Goal: Task Accomplishment & Management: Manage account settings

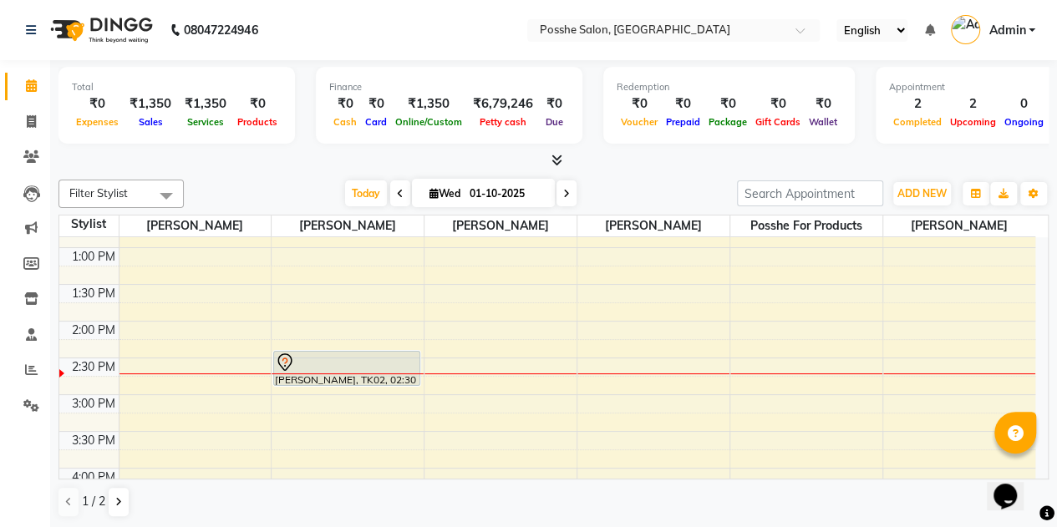
scroll to position [358, 0]
click at [331, 355] on div at bounding box center [346, 362] width 143 height 20
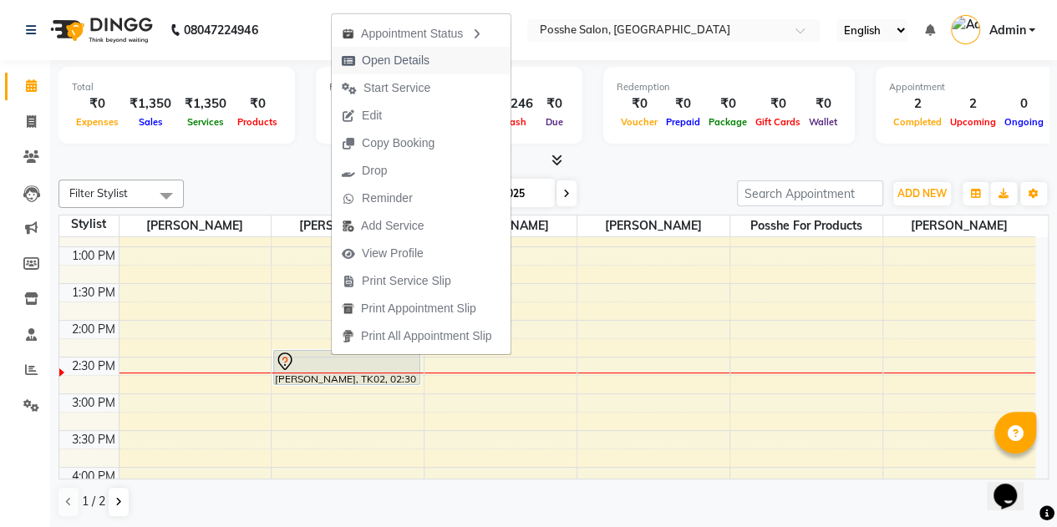
click at [450, 65] on button "Open Details" at bounding box center [421, 61] width 179 height 28
select select "7"
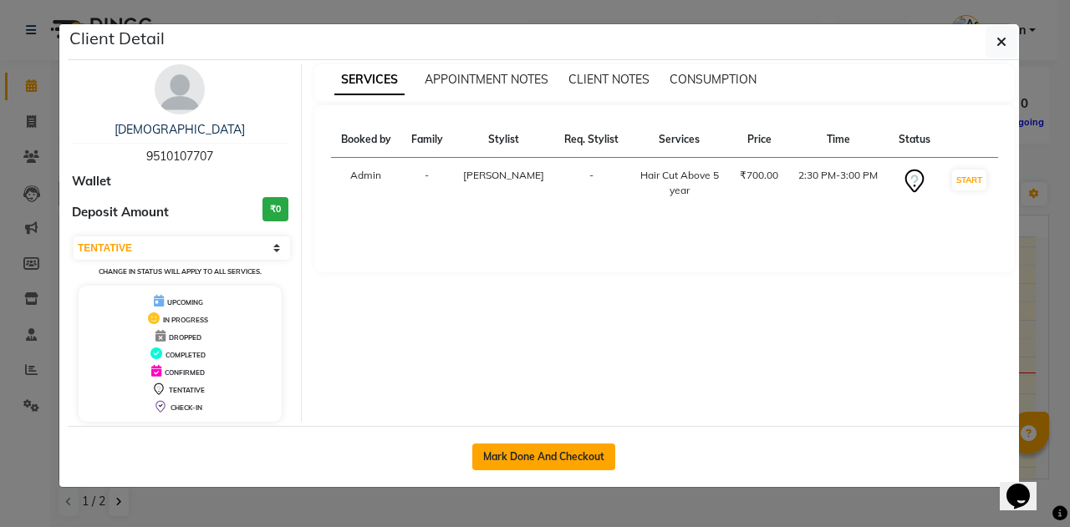
click at [516, 457] on button "Mark Done And Checkout" at bounding box center [543, 457] width 143 height 27
select select "service"
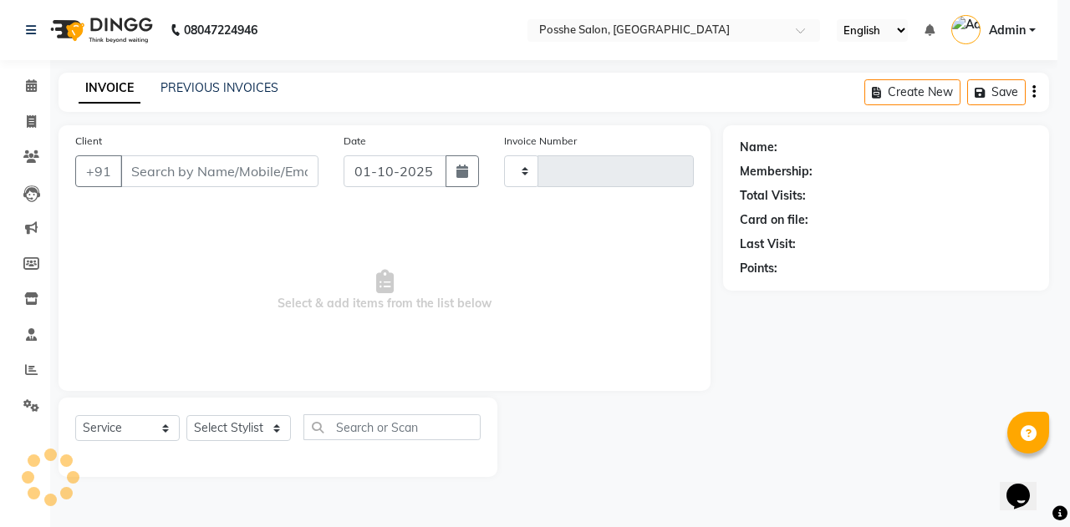
type input "2685"
select select "6052"
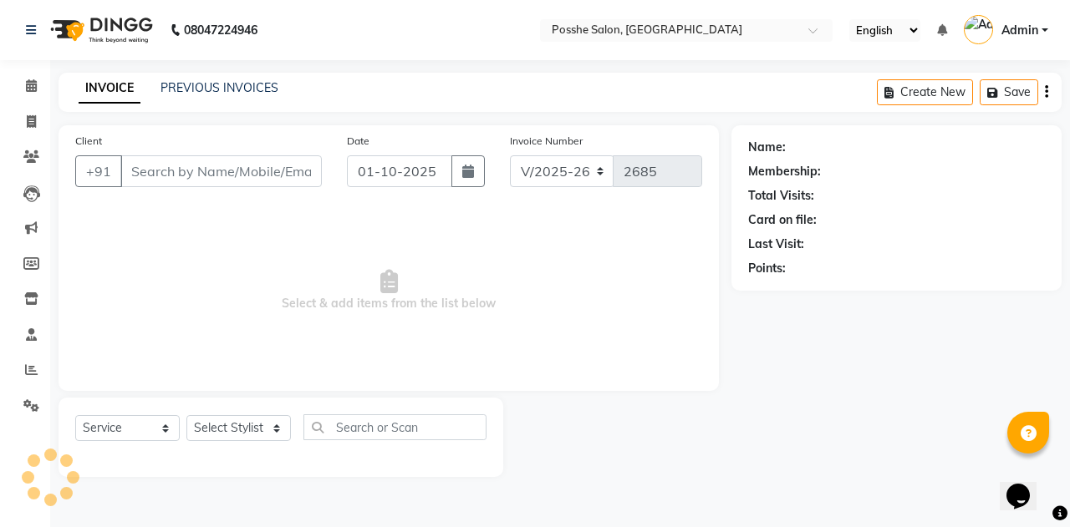
type input "9510107707"
select select "43693"
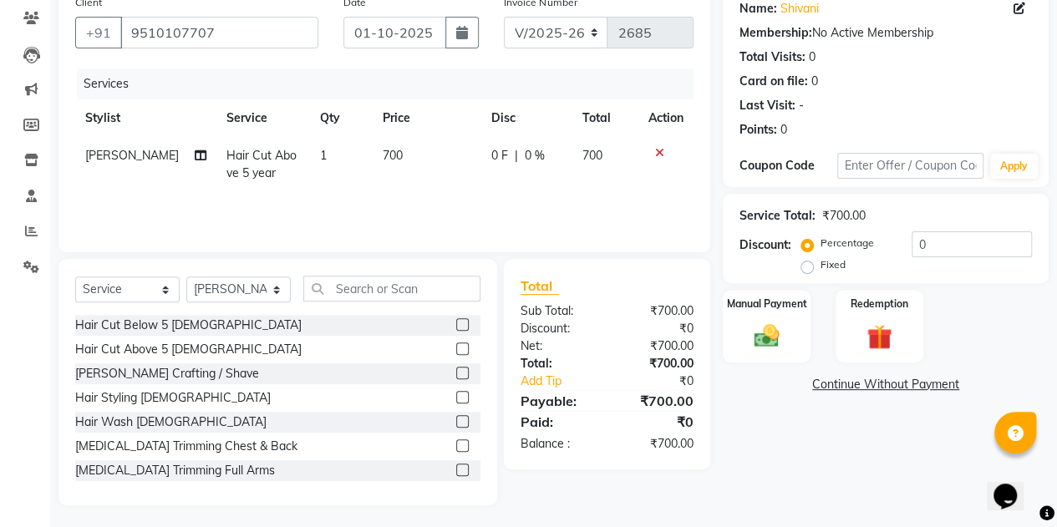
scroll to position [141, 0]
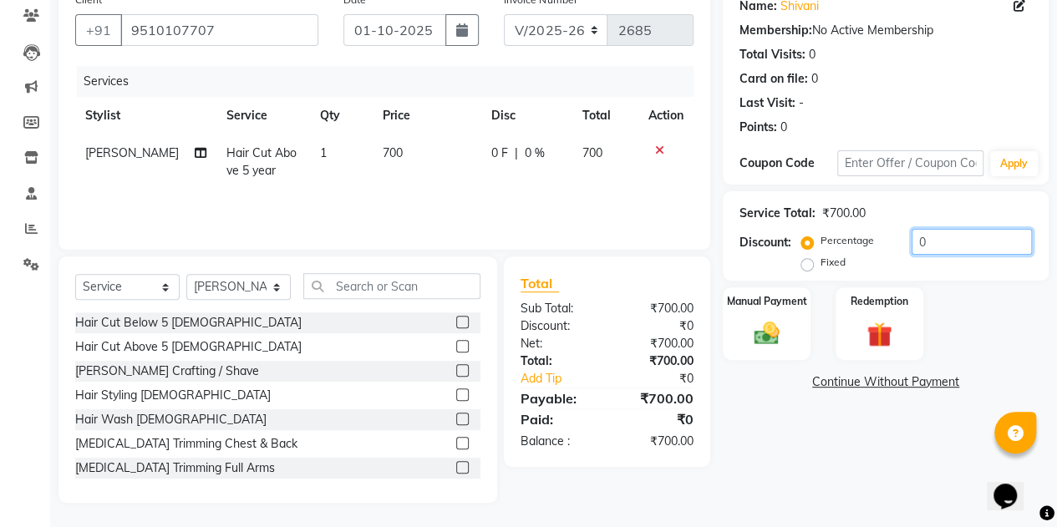
click at [938, 241] on input "0" at bounding box center [972, 242] width 120 height 26
type input "10"
click at [866, 483] on div "Name: [PERSON_NAME] Membership: No Active Membership Total Visits: 0 Card on fi…" at bounding box center [892, 243] width 338 height 519
click at [804, 324] on div "Manual Payment" at bounding box center [766, 324] width 91 height 76
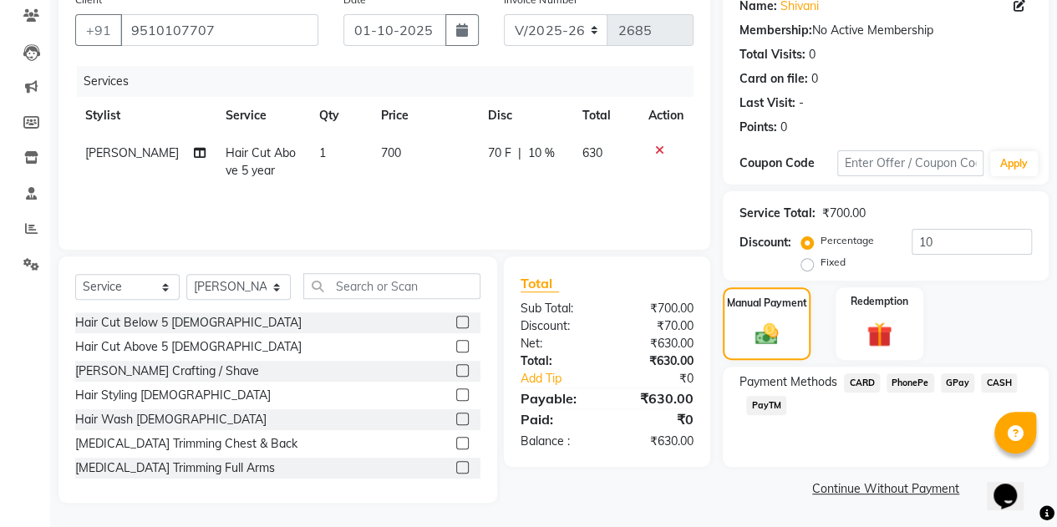
click at [760, 402] on span "PayTM" at bounding box center [766, 405] width 40 height 19
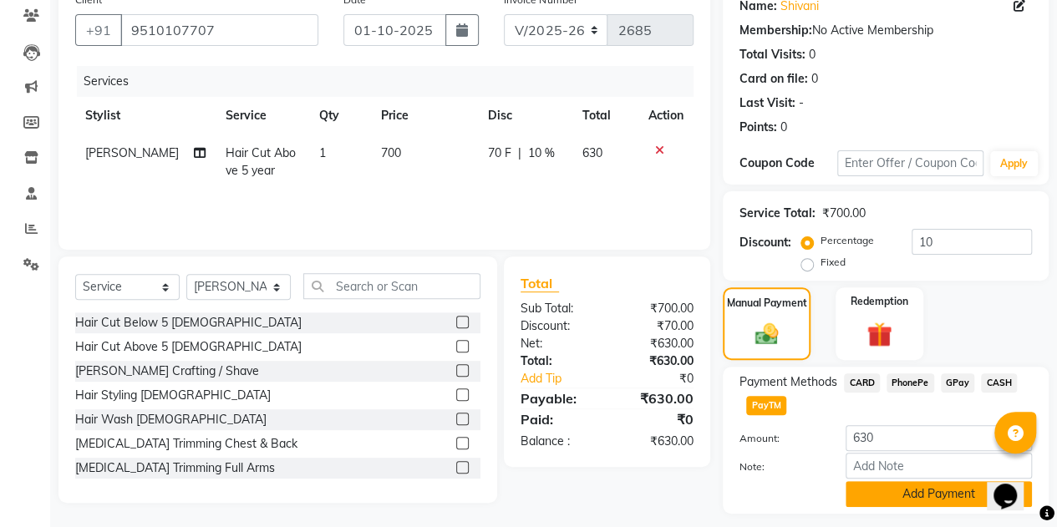
click at [881, 501] on button "Add Payment" at bounding box center [939, 494] width 186 height 26
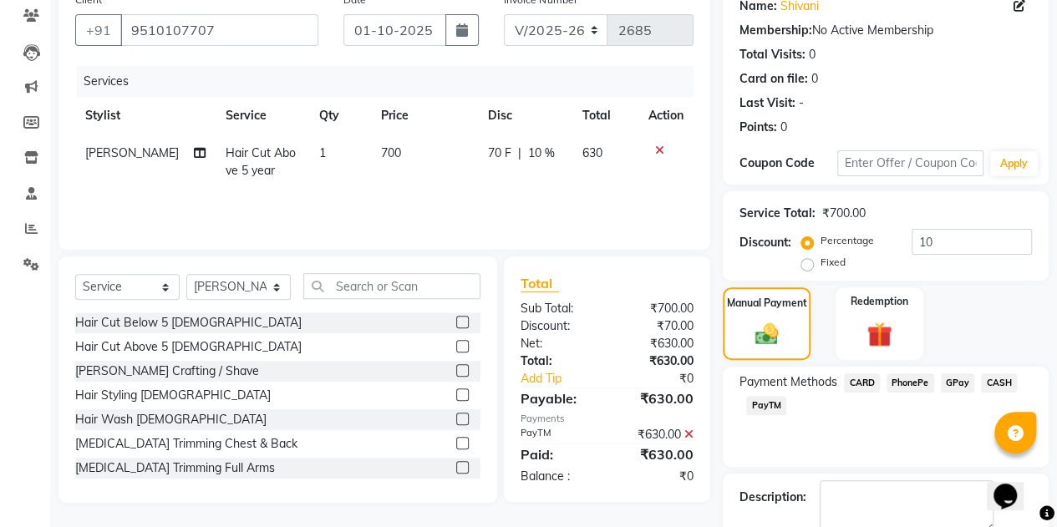
scroll to position [232, 0]
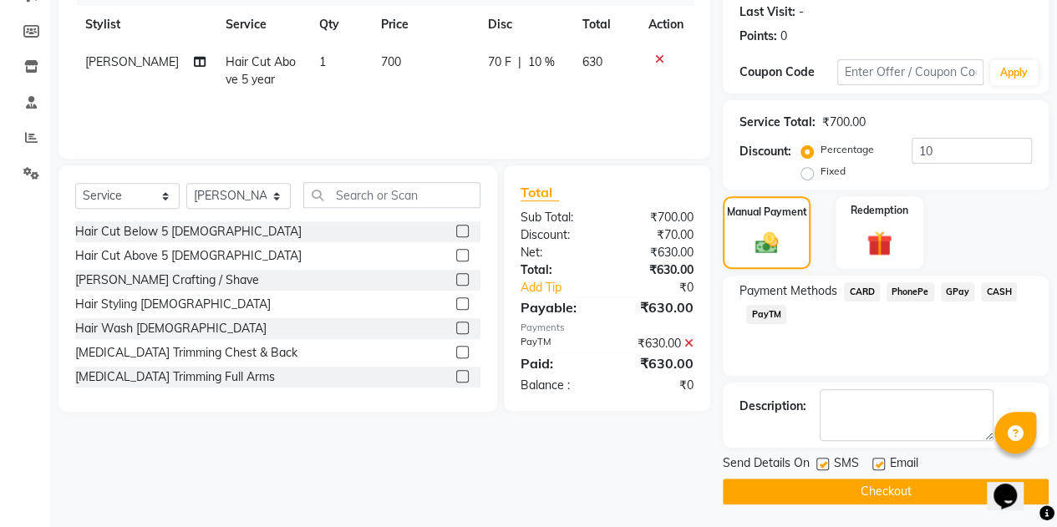
click at [822, 465] on label at bounding box center [822, 464] width 13 height 13
click at [822, 465] on input "checkbox" at bounding box center [821, 465] width 11 height 11
checkbox input "false"
click at [882, 464] on label at bounding box center [878, 464] width 13 height 13
click at [882, 464] on input "checkbox" at bounding box center [877, 465] width 11 height 11
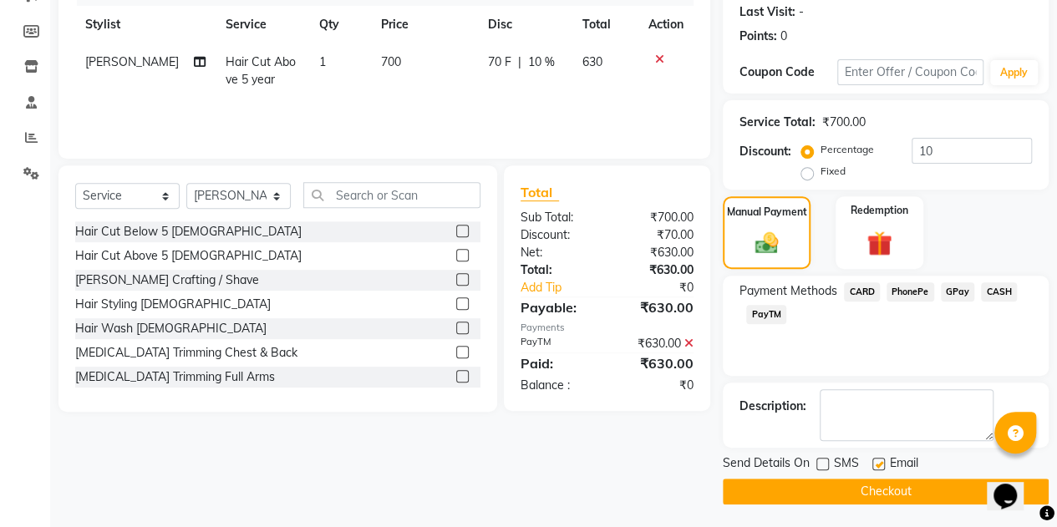
checkbox input "false"
click at [873, 491] on button "Checkout" at bounding box center [886, 492] width 326 height 26
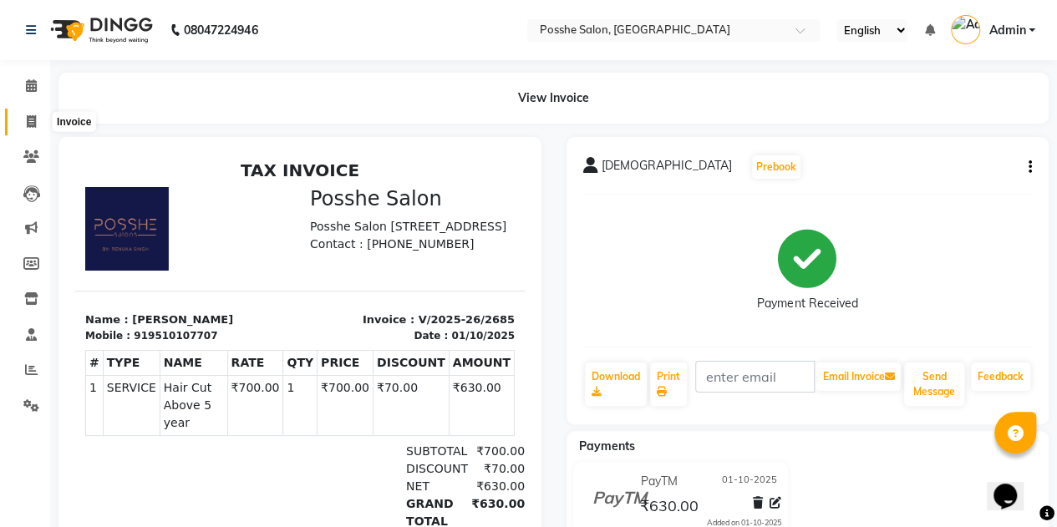
click at [34, 130] on span at bounding box center [31, 122] width 29 height 19
select select "service"
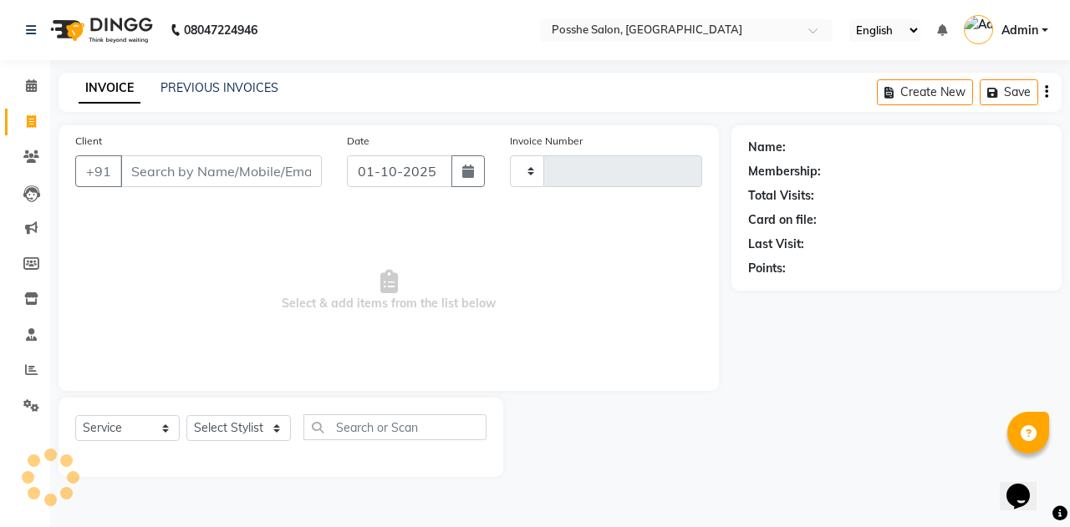
type input "2686"
select select "6052"
click at [159, 165] on input "Client" at bounding box center [220, 171] width 201 height 32
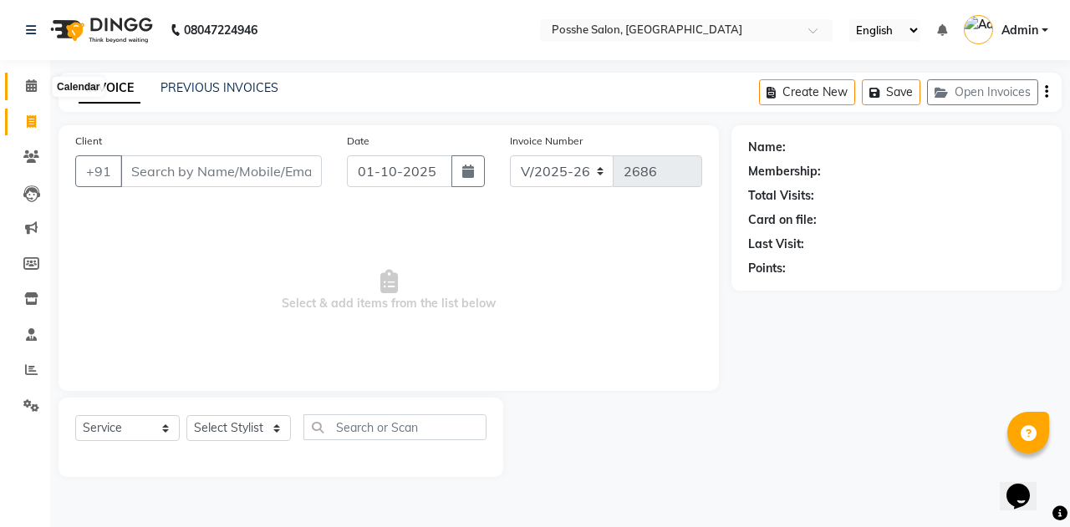
click at [25, 93] on span at bounding box center [31, 86] width 29 height 19
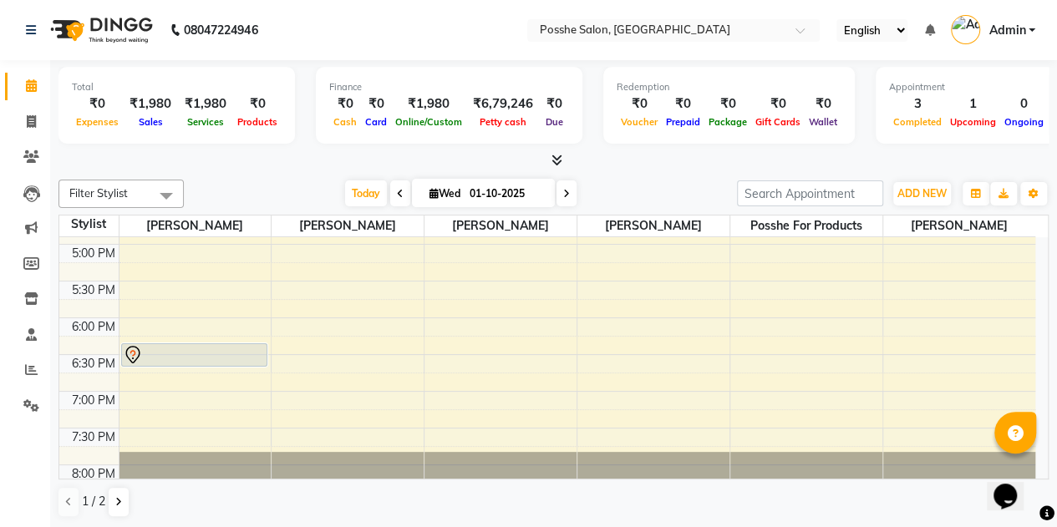
scroll to position [659, 0]
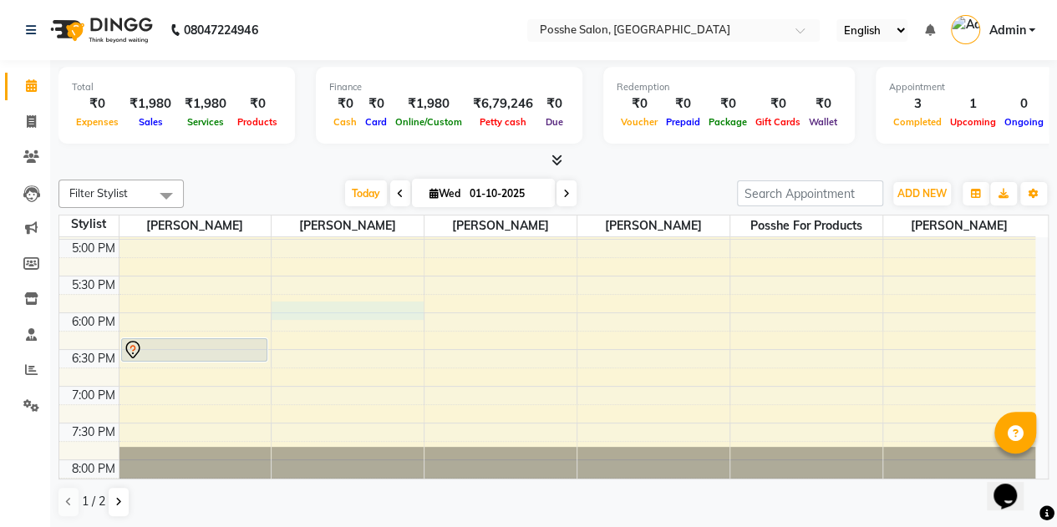
click at [348, 310] on div "8:00 AM 8:30 AM 9:00 AM 9:30 AM 10:00 AM 10:30 AM 11:00 AM 11:30 AM 12:00 PM 12…" at bounding box center [547, 55] width 976 height 955
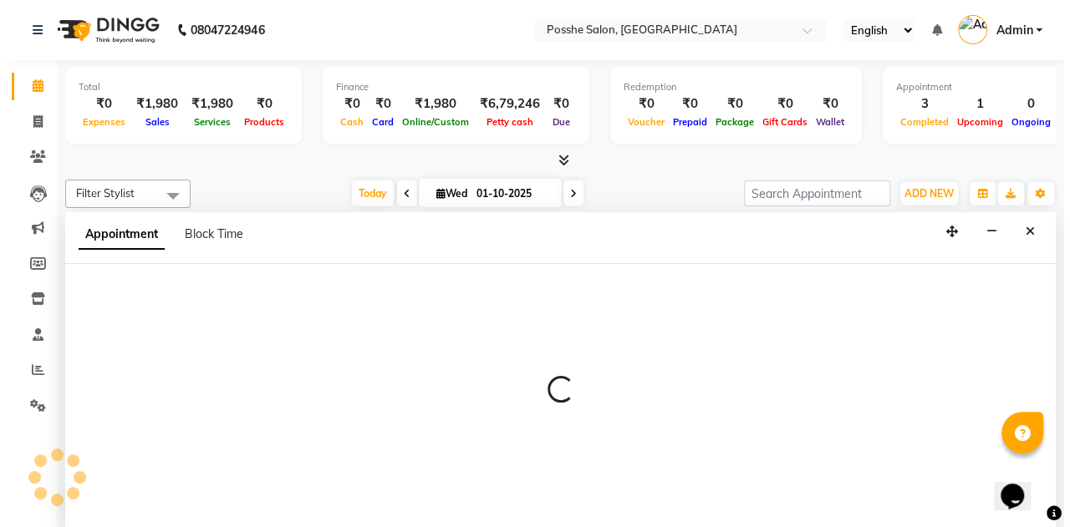
scroll to position [0, 0]
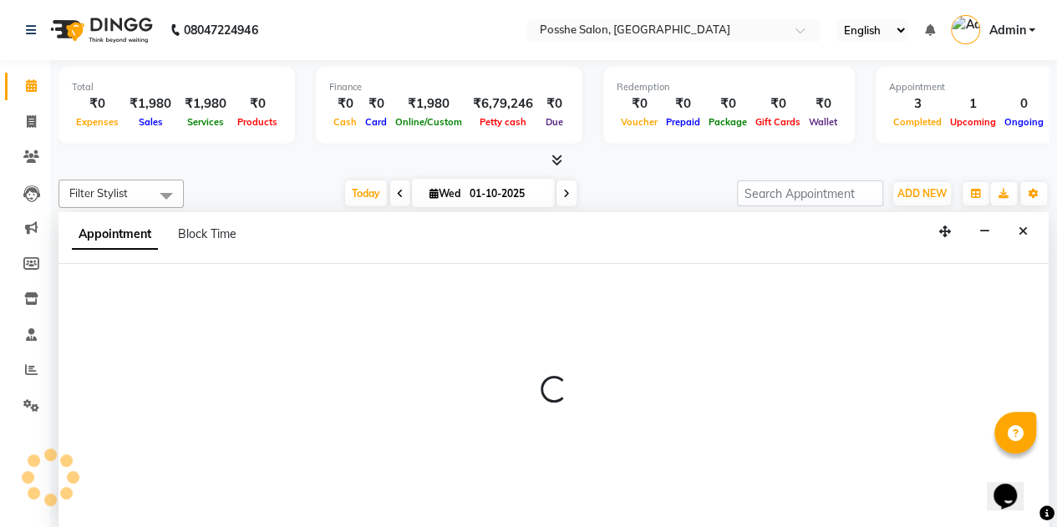
select select "43693"
select select "1080"
select select "tentative"
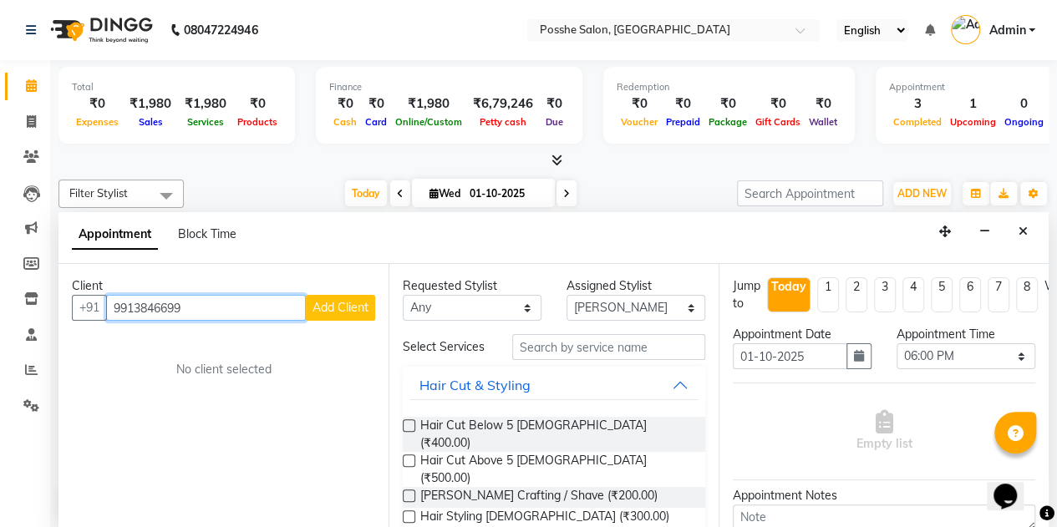
type input "9913846699"
click at [358, 300] on span "Add Client" at bounding box center [341, 307] width 56 height 15
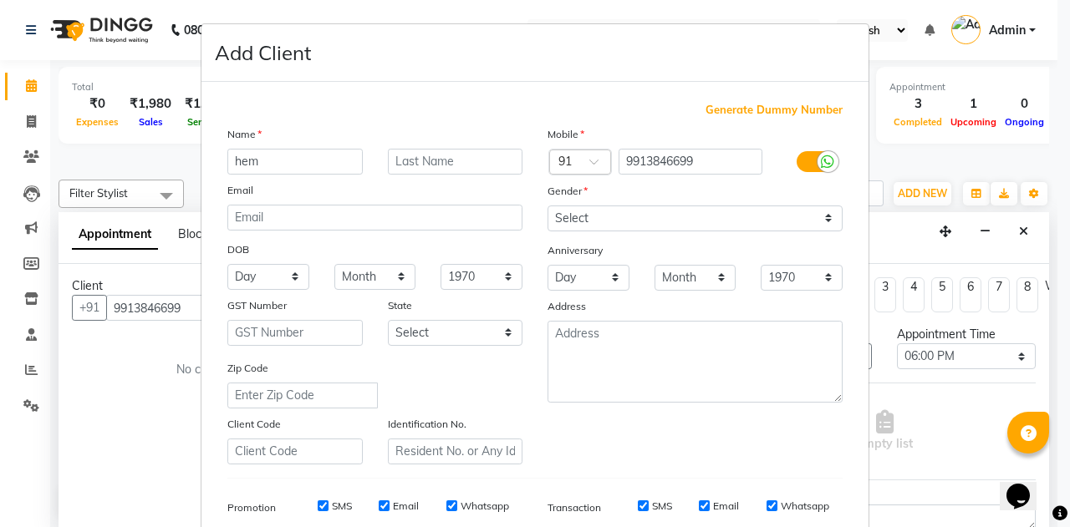
type input "hem"
click at [608, 226] on select "Select [DEMOGRAPHIC_DATA] [DEMOGRAPHIC_DATA] Other Prefer Not To Say" at bounding box center [694, 219] width 295 height 26
select select "[DEMOGRAPHIC_DATA]"
click at [547, 206] on select "Select [DEMOGRAPHIC_DATA] [DEMOGRAPHIC_DATA] Other Prefer Not To Say" at bounding box center [694, 219] width 295 height 26
click at [441, 165] on input "text" at bounding box center [455, 162] width 135 height 26
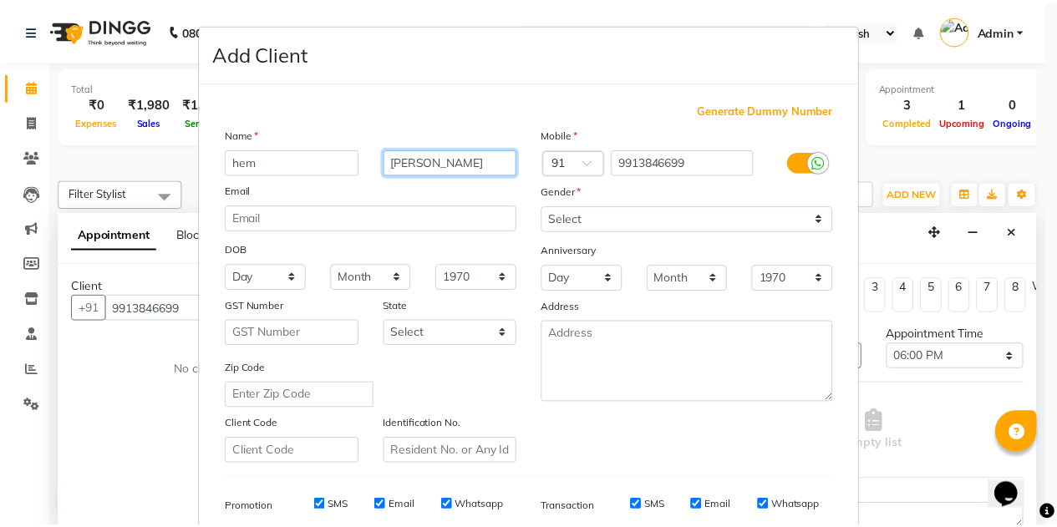
scroll to position [241, 0]
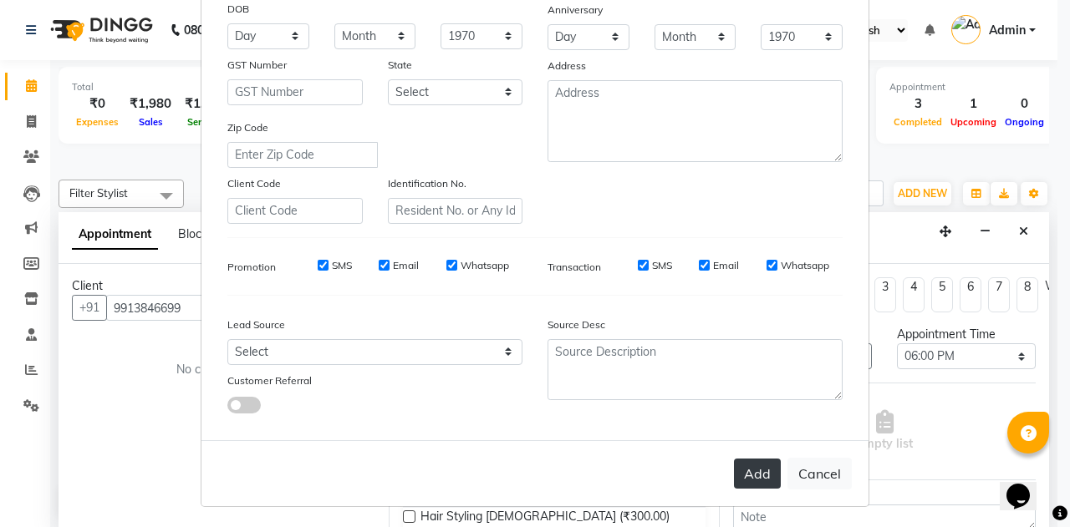
type input "[PERSON_NAME]"
click at [745, 482] on button "Add" at bounding box center [757, 474] width 47 height 30
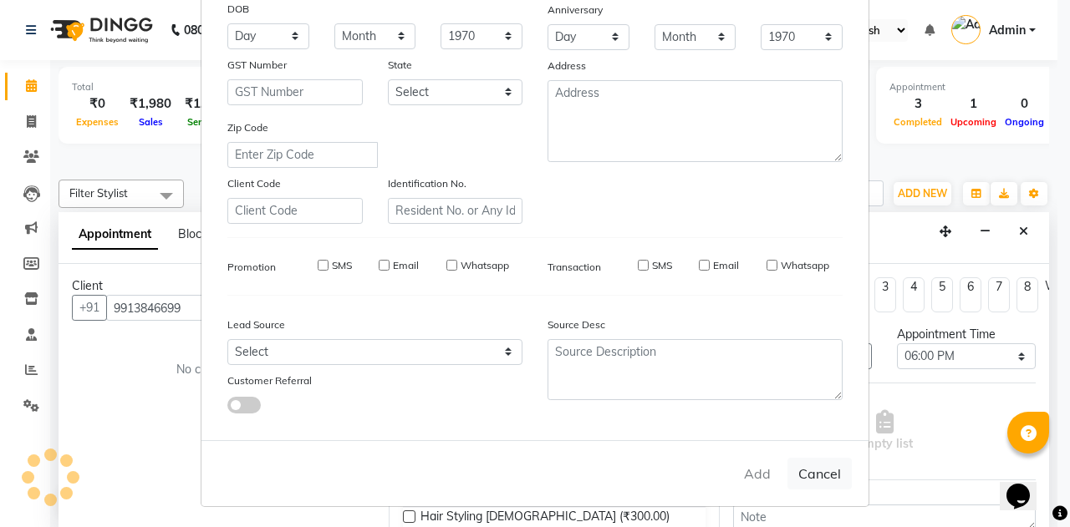
select select
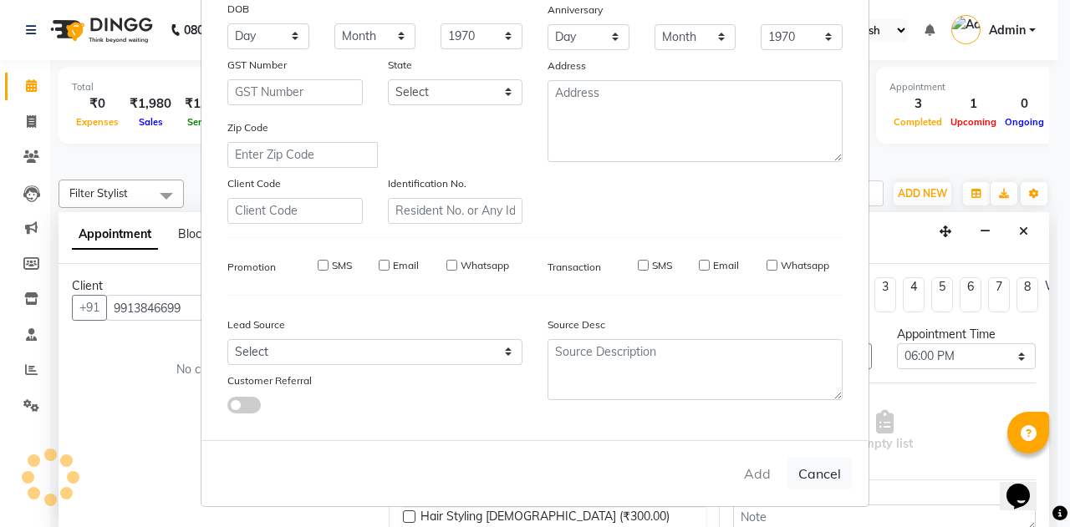
select select
checkbox input "false"
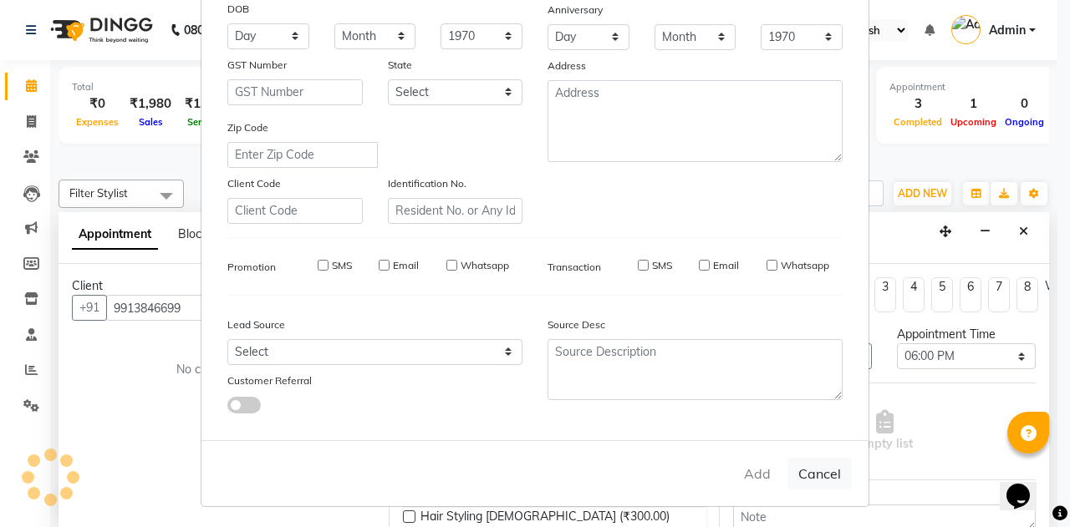
checkbox input "false"
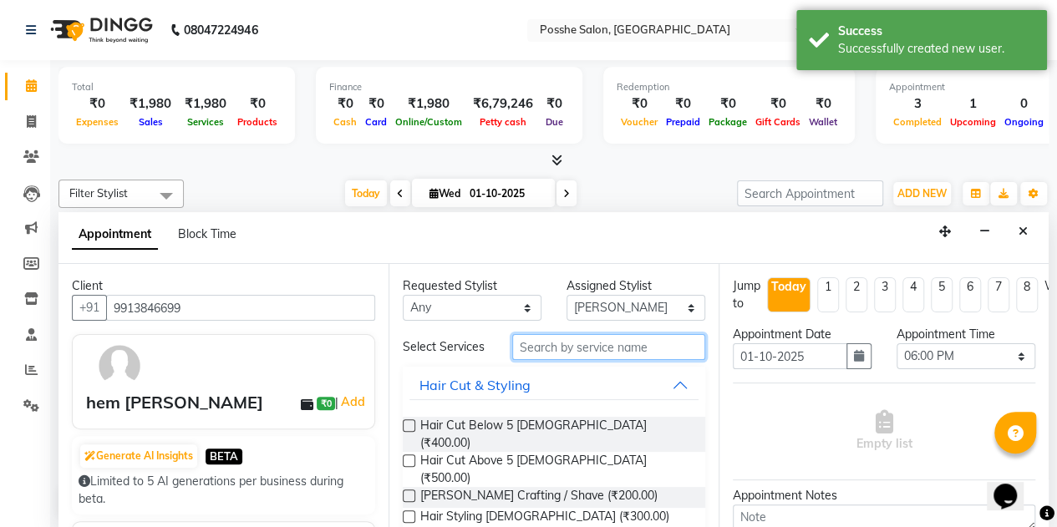
click at [635, 350] on input "text" at bounding box center [608, 347] width 193 height 26
click at [403, 458] on label at bounding box center [409, 461] width 13 height 13
click at [403, 458] on input "checkbox" at bounding box center [408, 462] width 11 height 11
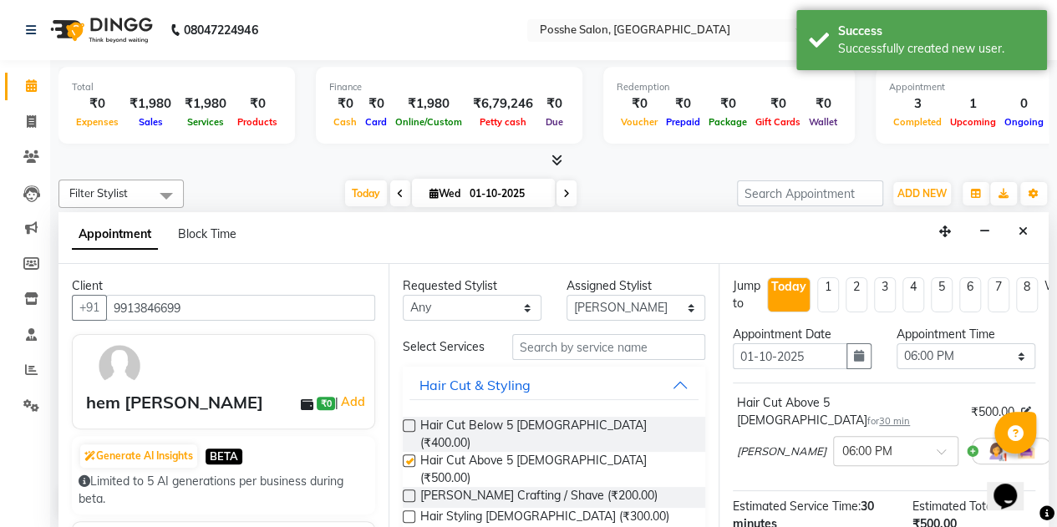
checkbox input "false"
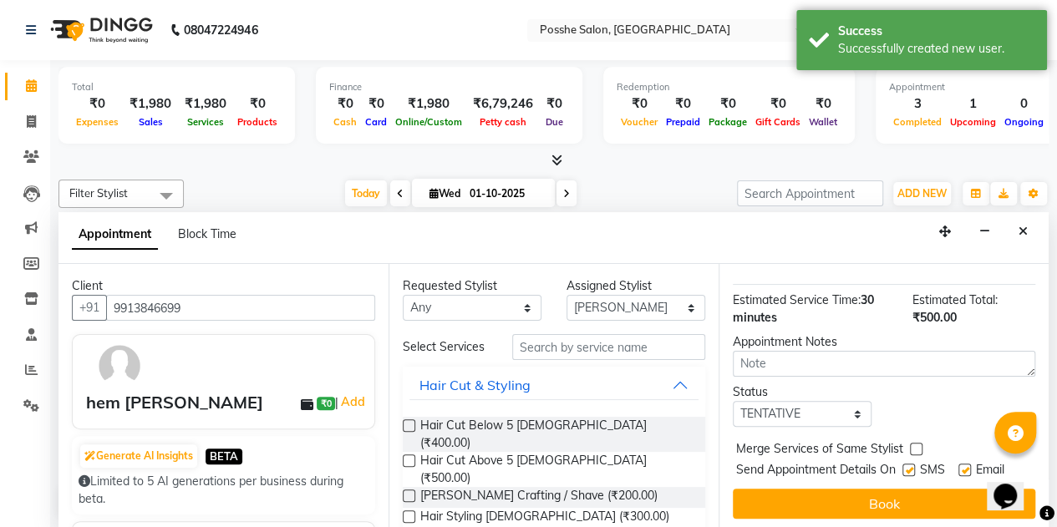
click at [908, 464] on label at bounding box center [908, 470] width 13 height 13
click at [908, 466] on input "checkbox" at bounding box center [907, 471] width 11 height 11
checkbox input "false"
click at [964, 464] on label at bounding box center [964, 470] width 13 height 13
click at [964, 466] on input "checkbox" at bounding box center [963, 471] width 11 height 11
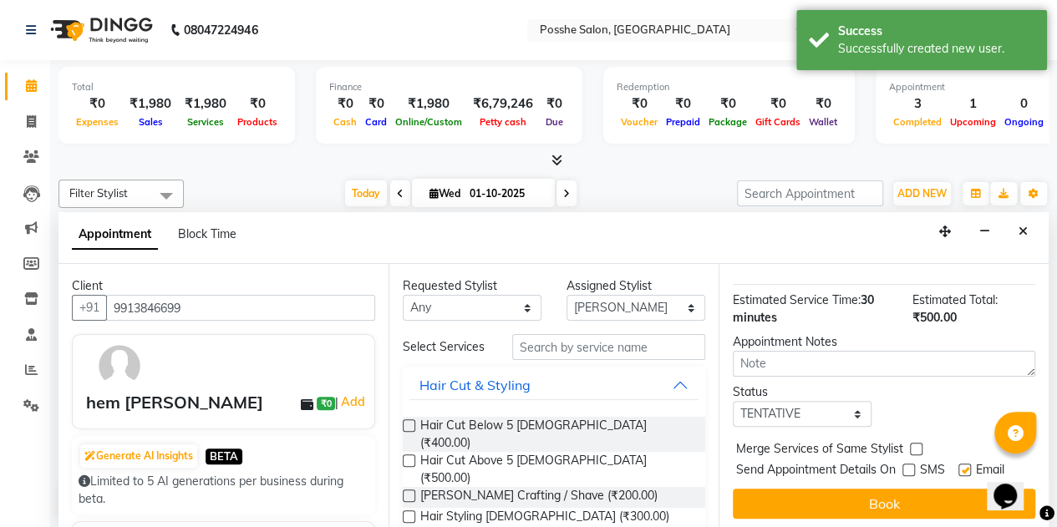
checkbox input "false"
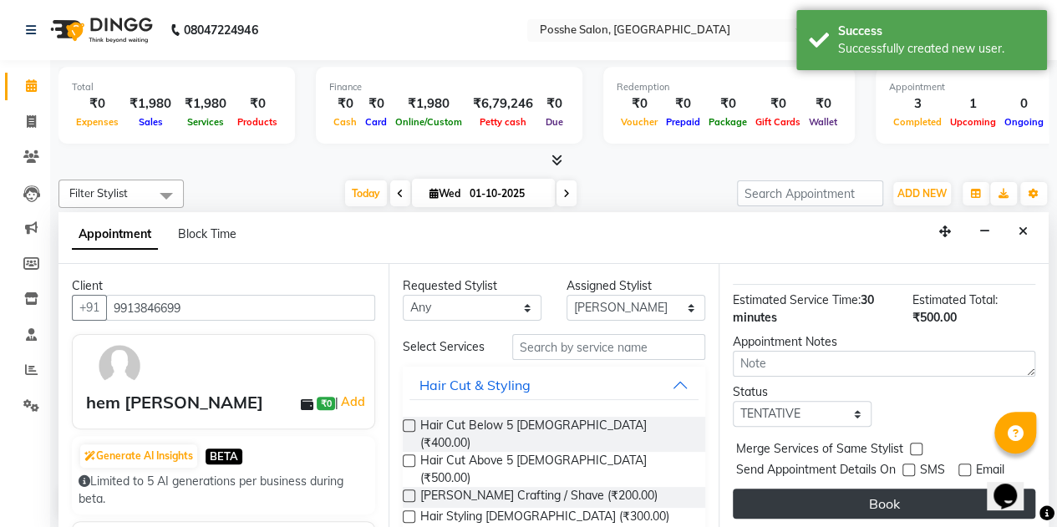
click at [844, 489] on button "Book" at bounding box center [884, 504] width 303 height 30
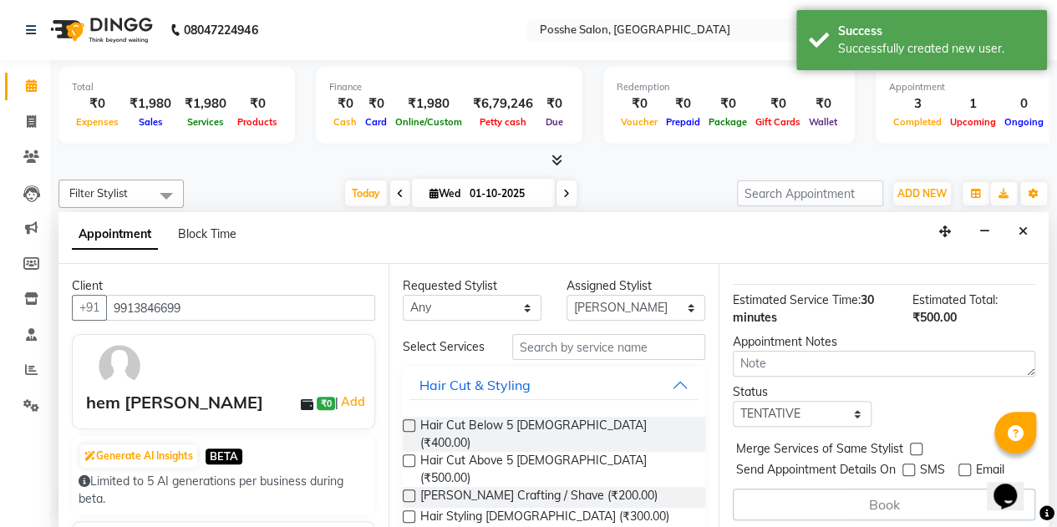
scroll to position [0, 0]
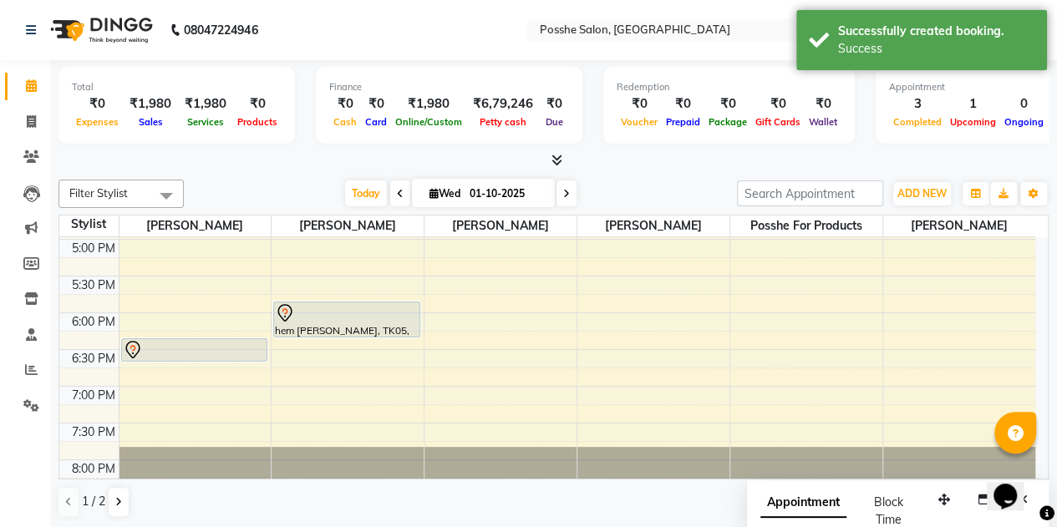
click at [287, 150] on div "Total ₹0 Expenses ₹1,980 Sales ₹1,980 Services ₹0 Products Finance ₹0 Cash ₹0 C…" at bounding box center [553, 114] width 990 height 109
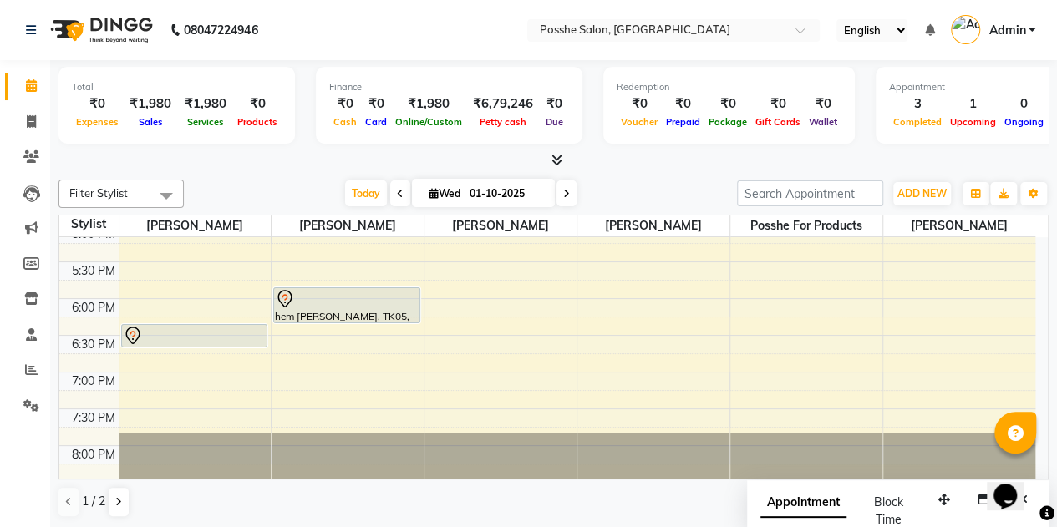
scroll to position [677, 0]
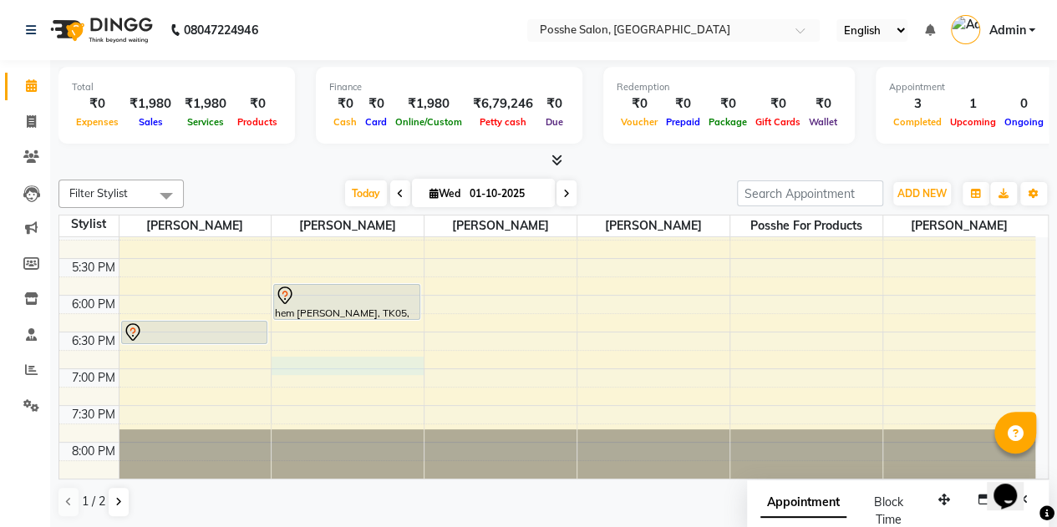
click at [325, 369] on div "8:00 AM 8:30 AM 9:00 AM 9:30 AM 10:00 AM 10:30 AM 11:00 AM 11:30 AM 12:00 PM 12…" at bounding box center [547, 37] width 976 height 955
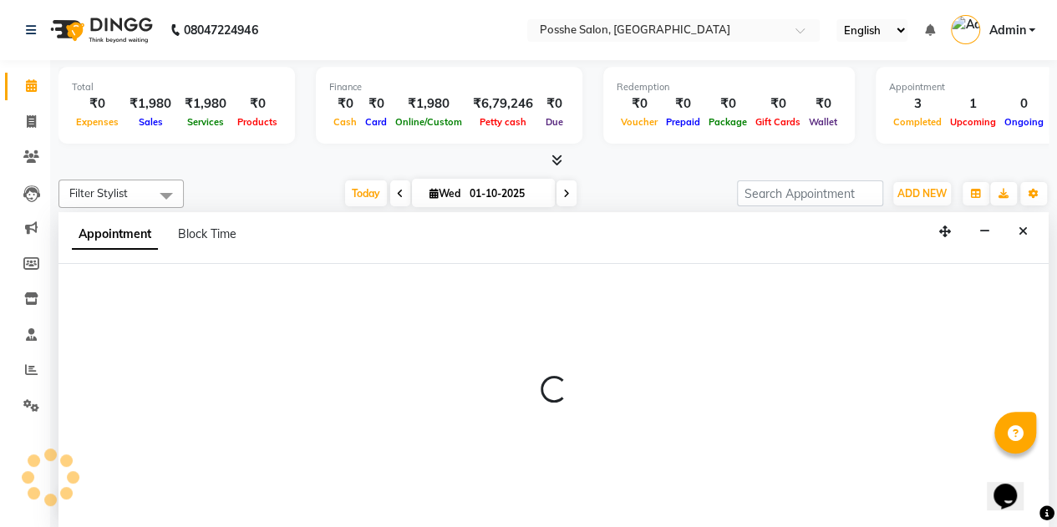
scroll to position [0, 0]
select select "43693"
select select "tentative"
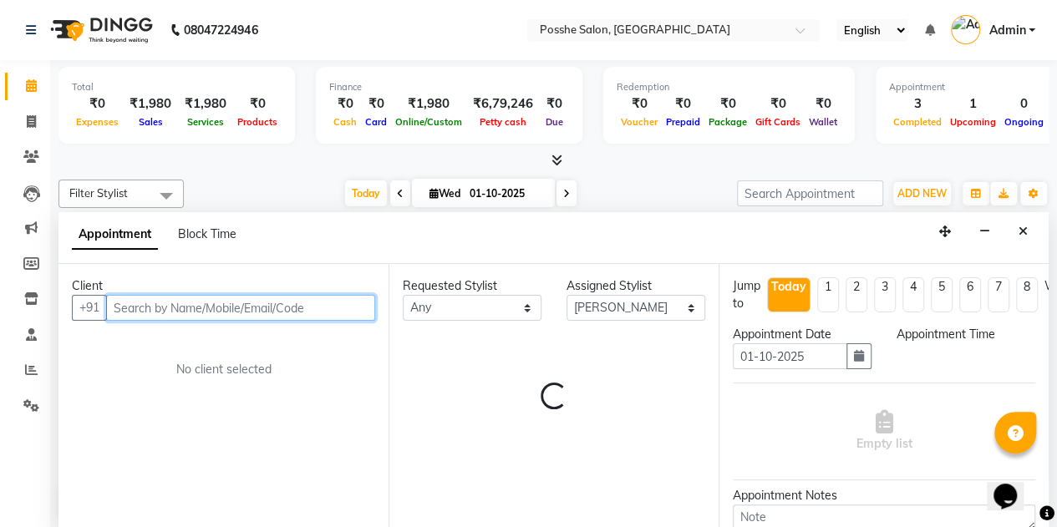
select select "1140"
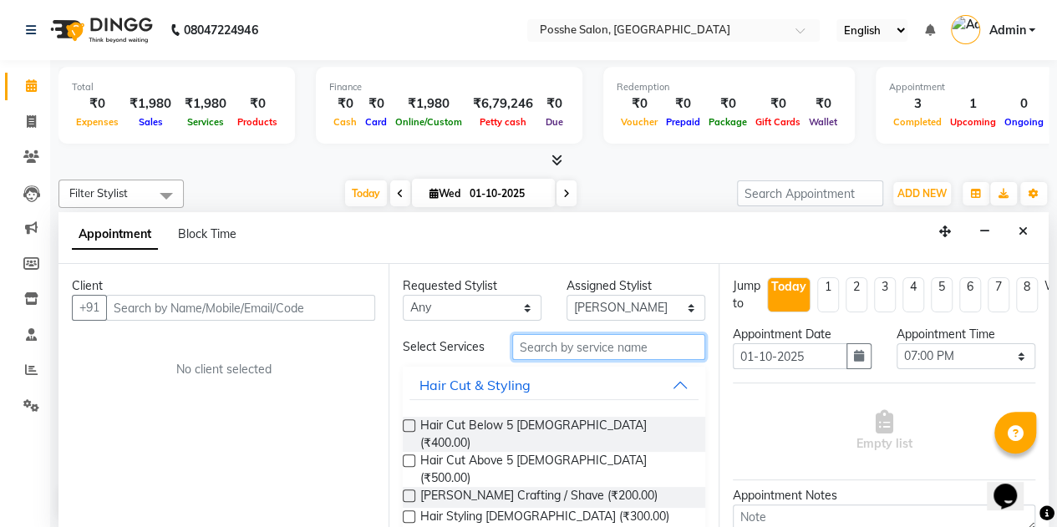
click at [602, 345] on input "text" at bounding box center [608, 347] width 193 height 26
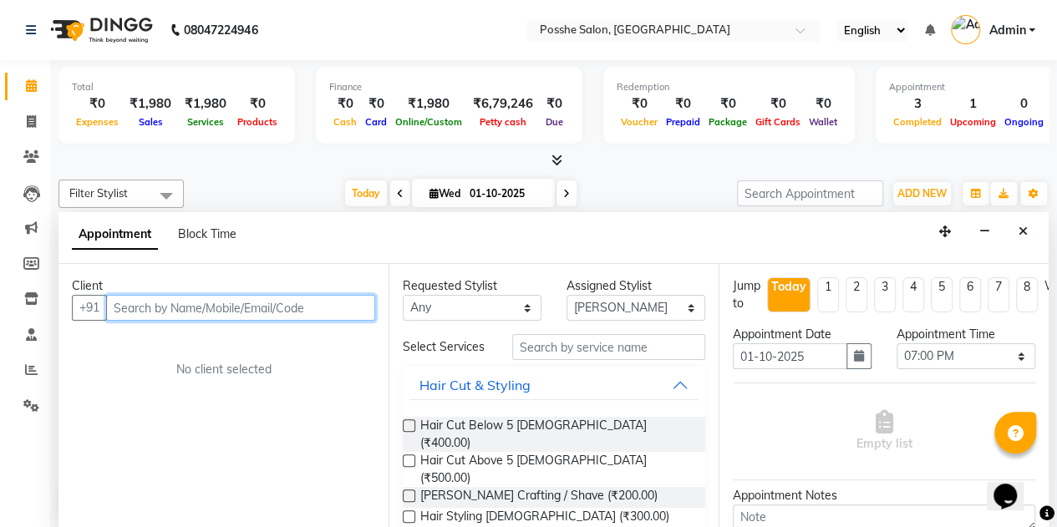
click at [328, 315] on input "text" at bounding box center [240, 308] width 269 height 26
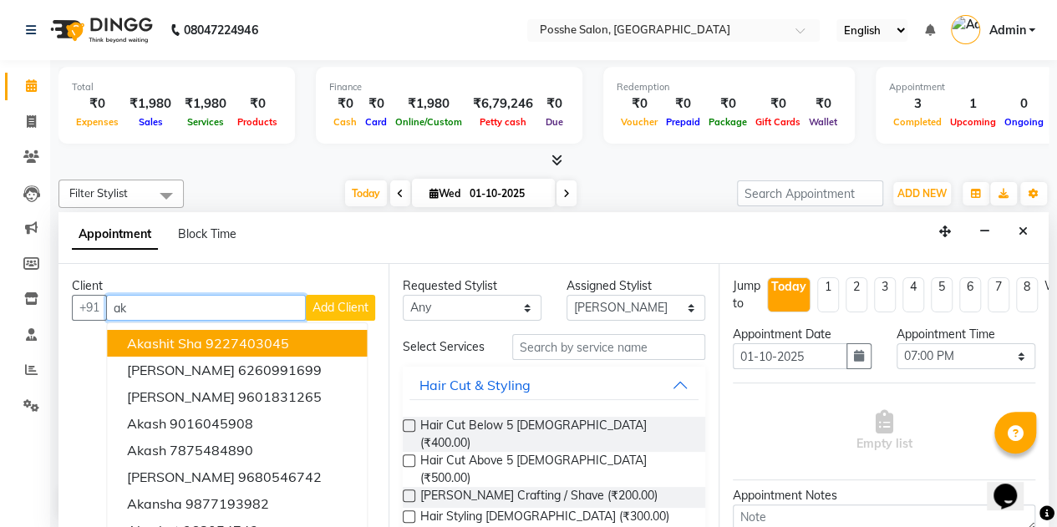
type input "a"
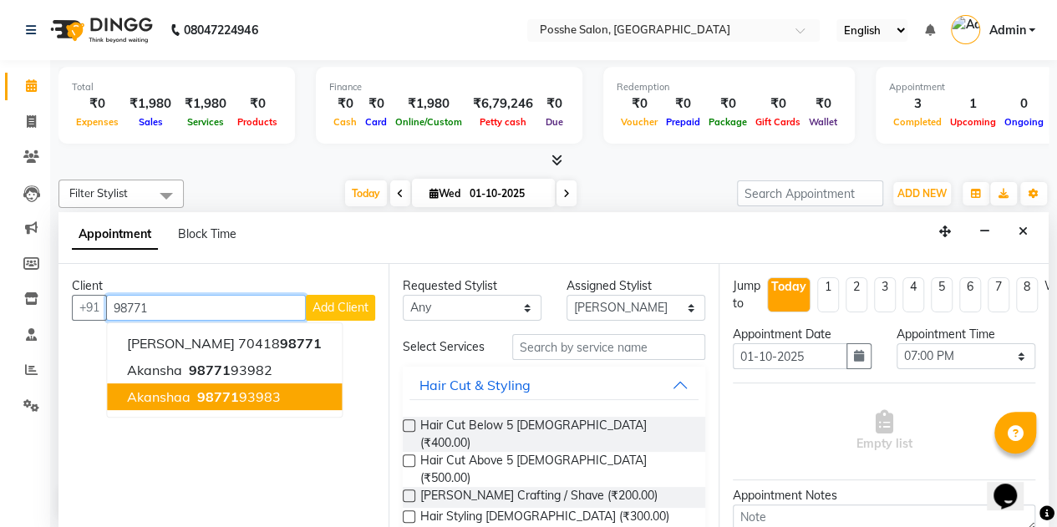
click at [239, 397] on ngb-highlight "98771 93983" at bounding box center [237, 397] width 87 height 17
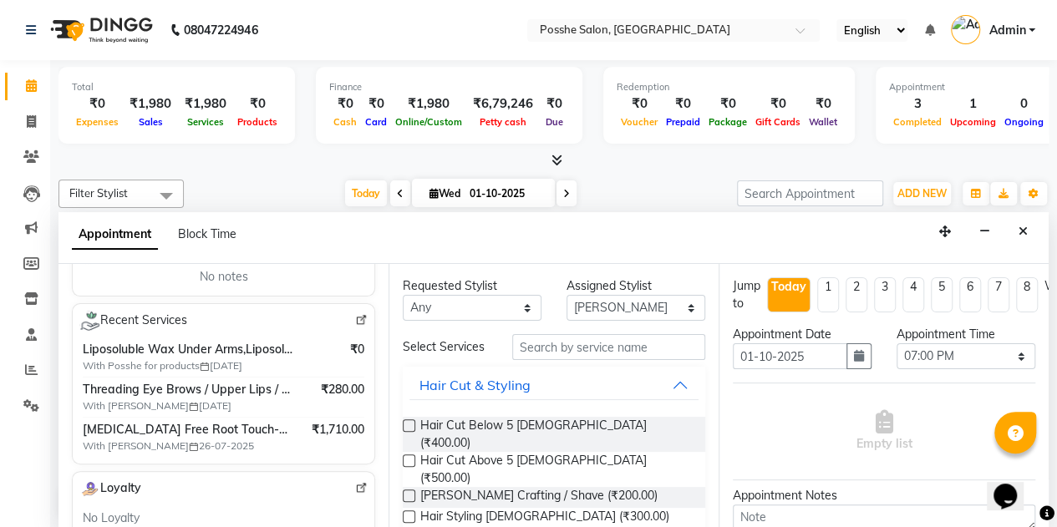
scroll to position [287, 0]
type input "9877193983"
click at [593, 346] on input "text" at bounding box center [608, 347] width 193 height 26
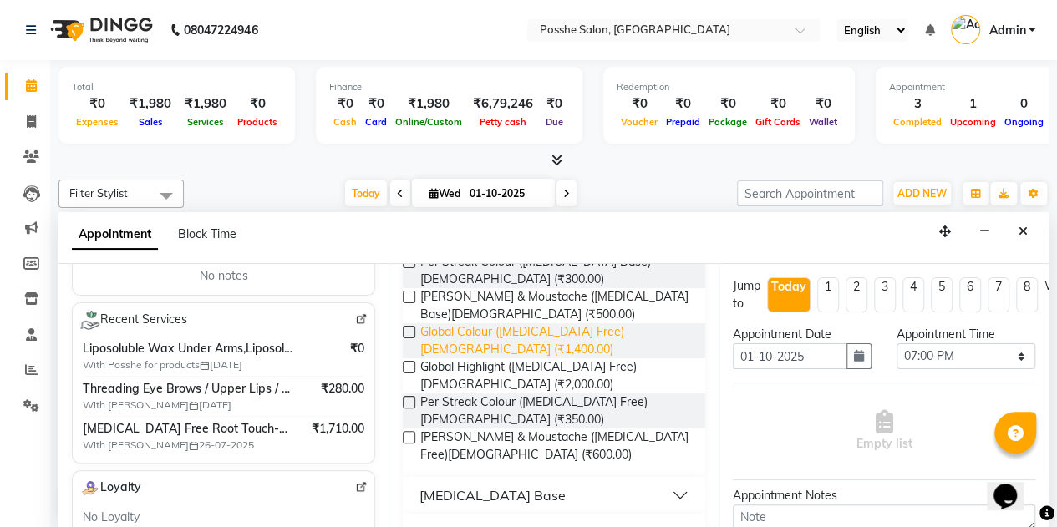
scroll to position [237, 0]
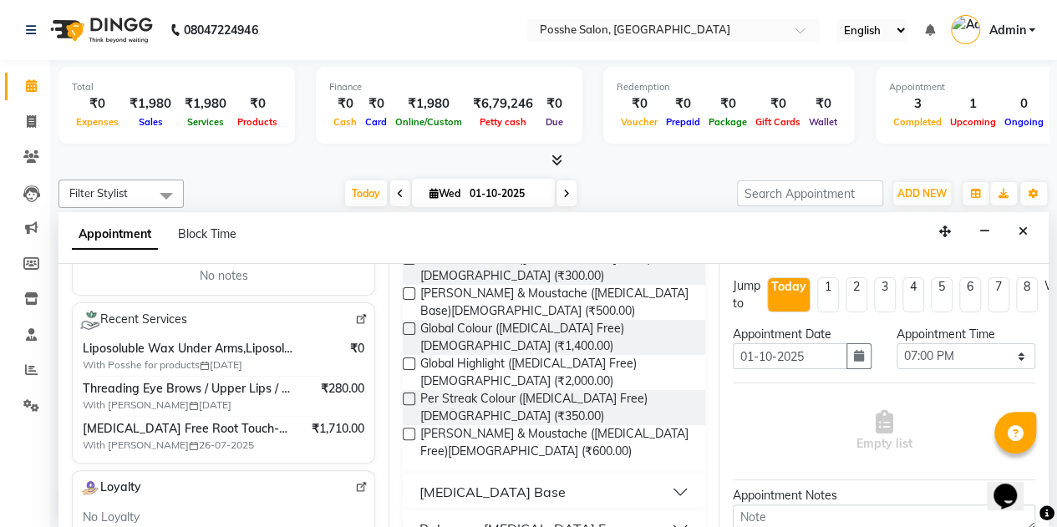
type input "ammo"
click at [503, 482] on div "[MEDICAL_DATA] Base" at bounding box center [492, 492] width 146 height 20
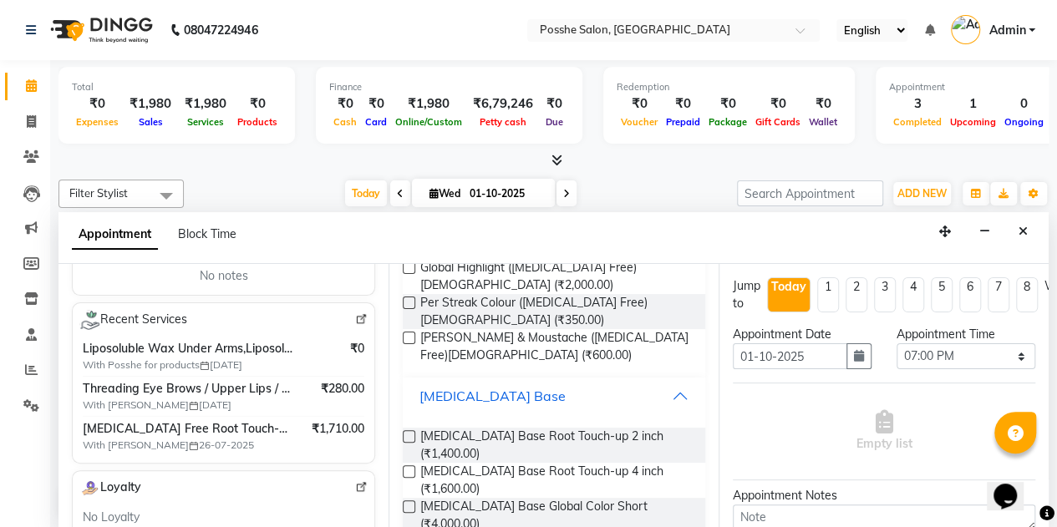
scroll to position [335, 0]
click at [409, 429] on label at bounding box center [409, 435] width 13 height 13
click at [409, 431] on input "checkbox" at bounding box center [408, 436] width 11 height 11
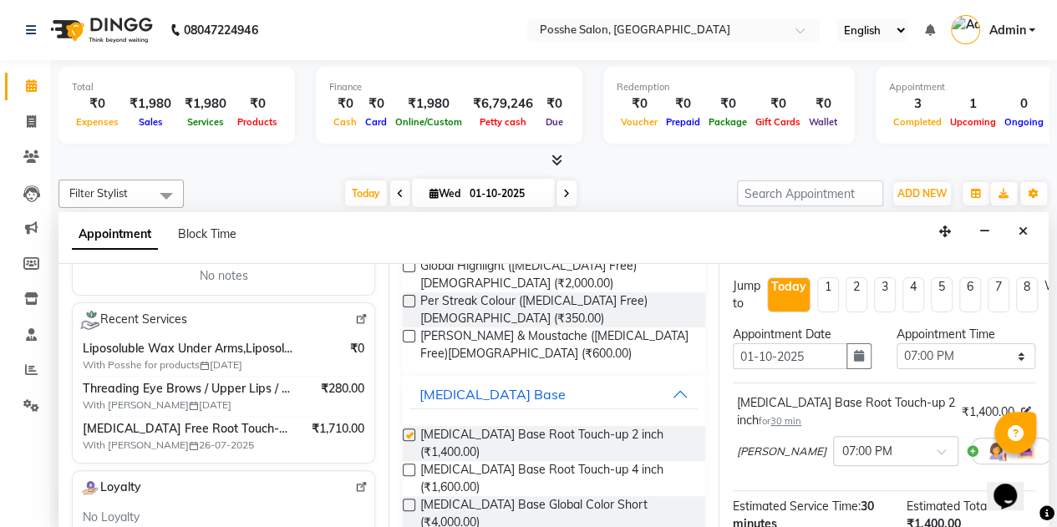
checkbox input "false"
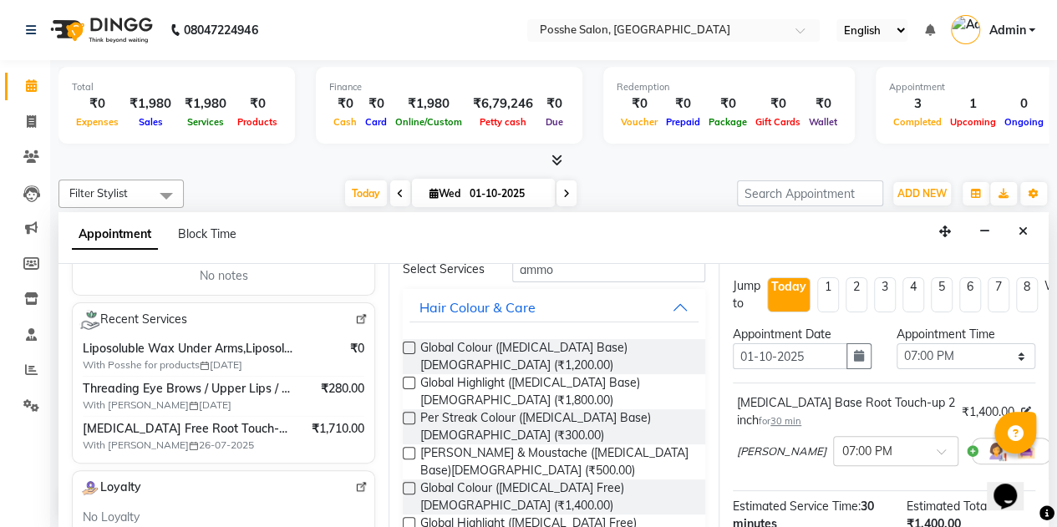
scroll to position [0, 0]
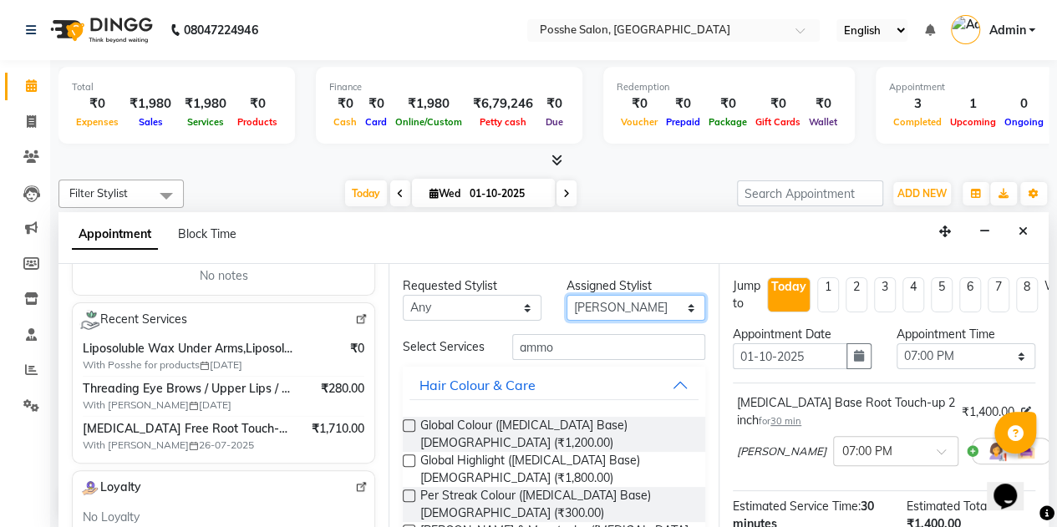
click at [597, 310] on select "Select [PERSON_NAME] [PERSON_NAME] [PERSON_NAME] Posshe for products [PERSON_NA…" at bounding box center [636, 308] width 139 height 26
select select "92114"
click at [567, 295] on select "Select [PERSON_NAME] [PERSON_NAME] [PERSON_NAME] Posshe for products [PERSON_NA…" at bounding box center [636, 308] width 139 height 26
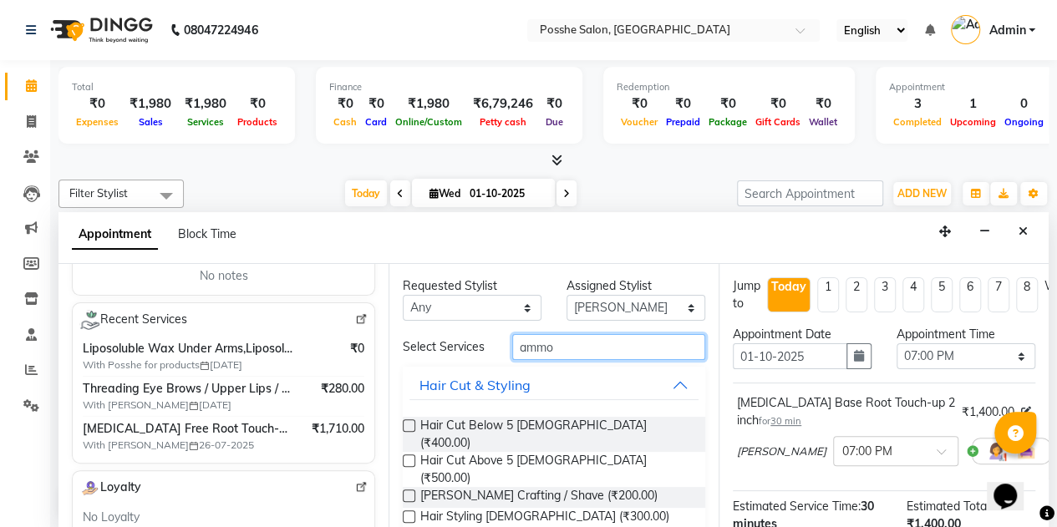
click at [592, 360] on input "ammo" at bounding box center [608, 347] width 193 height 26
type input "a"
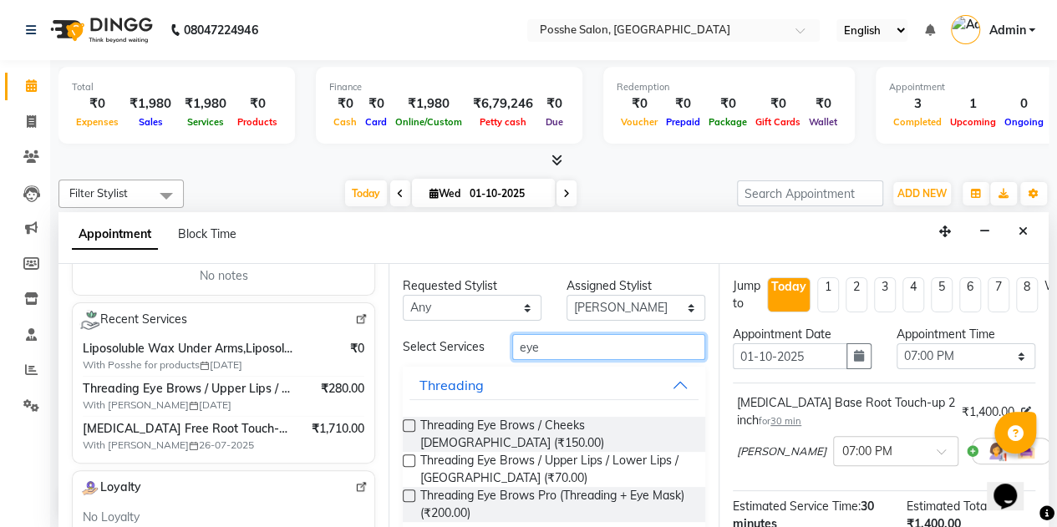
type input "eye"
click at [411, 455] on label at bounding box center [409, 461] width 13 height 13
click at [411, 457] on input "checkbox" at bounding box center [408, 462] width 11 height 11
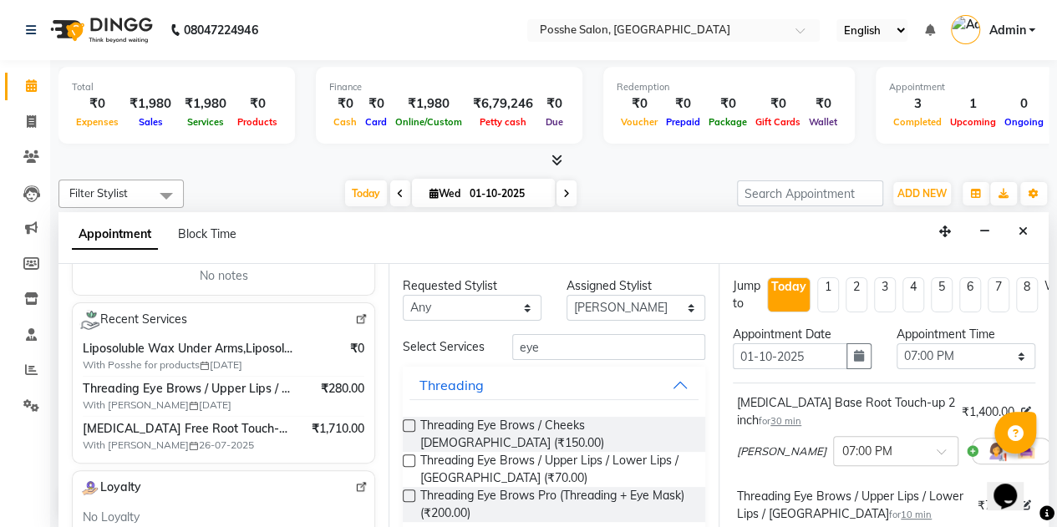
click at [410, 455] on label at bounding box center [409, 461] width 13 height 13
click at [410, 457] on input "checkbox" at bounding box center [408, 462] width 11 height 11
click at [411, 455] on label at bounding box center [409, 461] width 13 height 13
click at [411, 457] on input "checkbox" at bounding box center [408, 462] width 11 height 11
checkbox input "false"
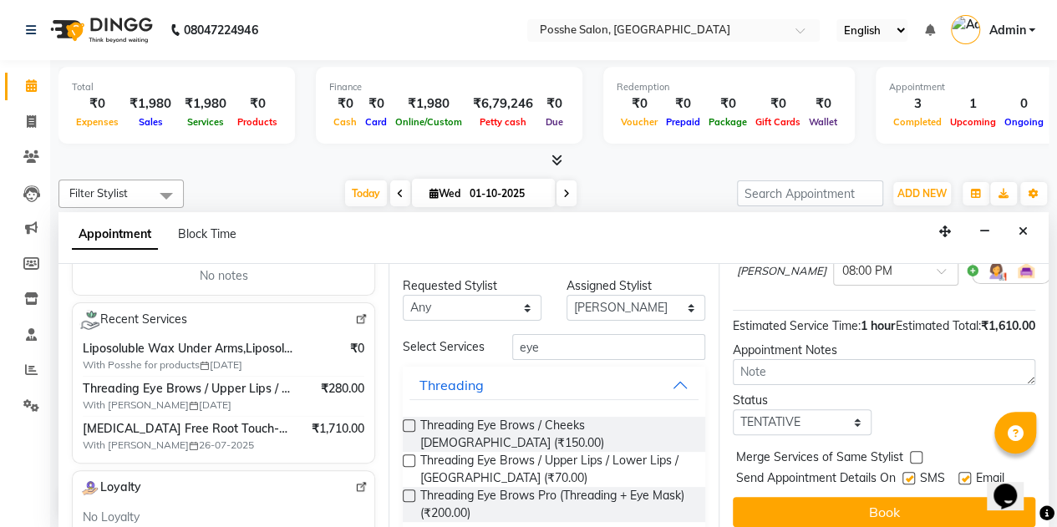
scroll to position [469, 0]
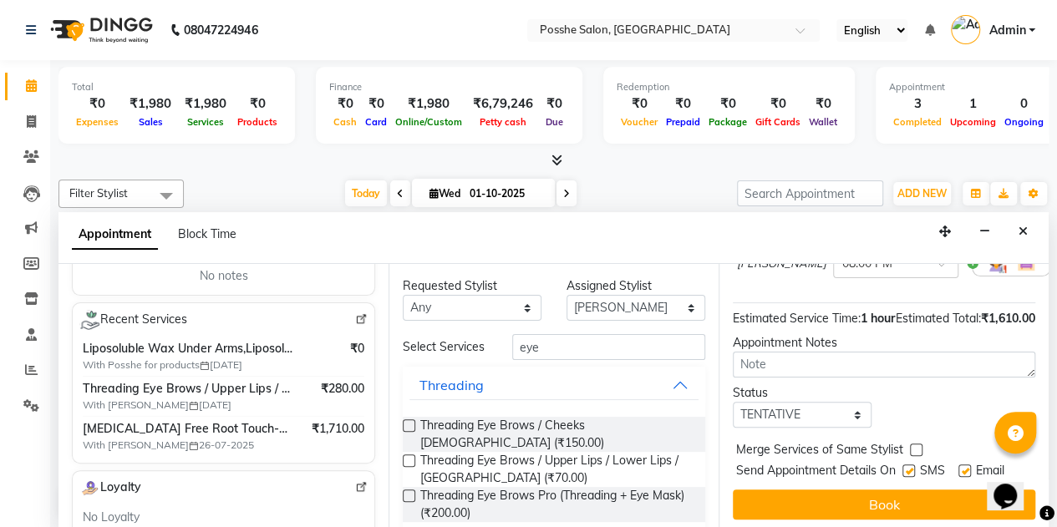
click at [913, 477] on label at bounding box center [908, 471] width 13 height 13
click at [913, 478] on input "checkbox" at bounding box center [907, 472] width 11 height 11
checkbox input "false"
click at [965, 477] on label at bounding box center [964, 471] width 13 height 13
click at [965, 478] on input "checkbox" at bounding box center [963, 472] width 11 height 11
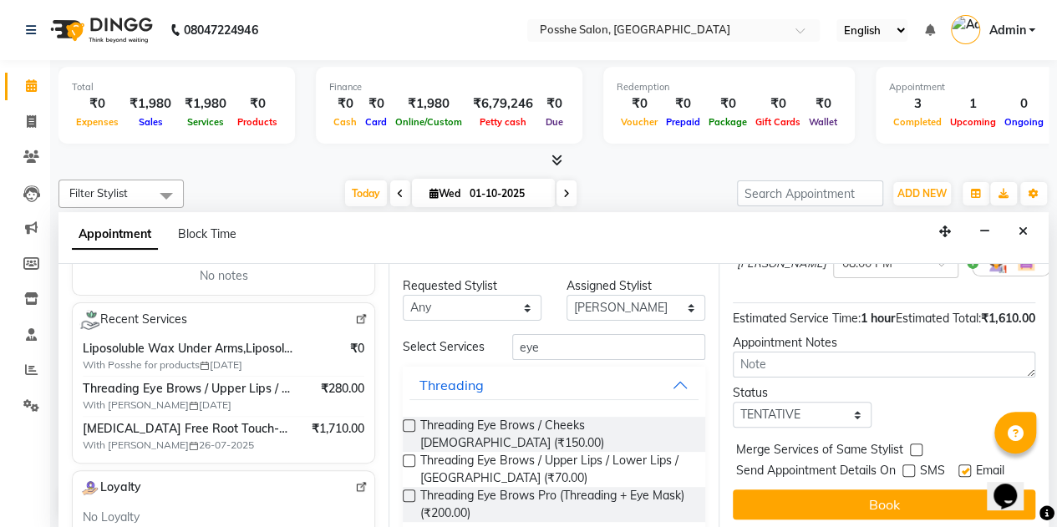
checkbox input "false"
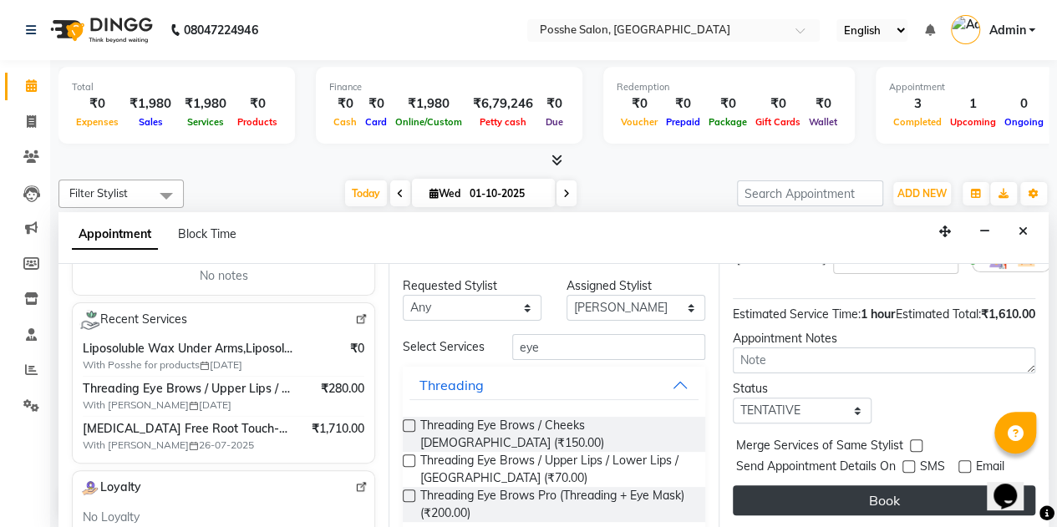
click at [900, 486] on button "Book" at bounding box center [884, 501] width 303 height 30
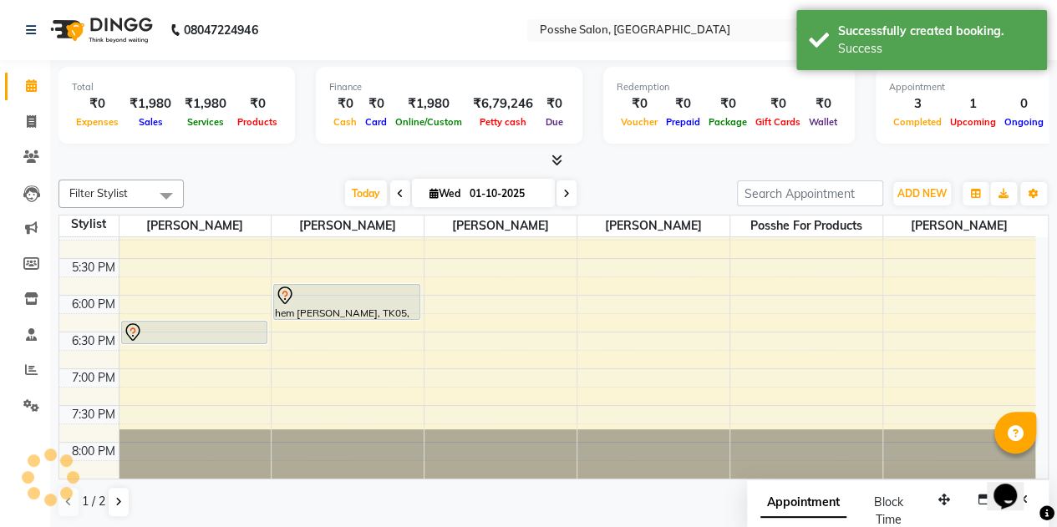
scroll to position [0, 0]
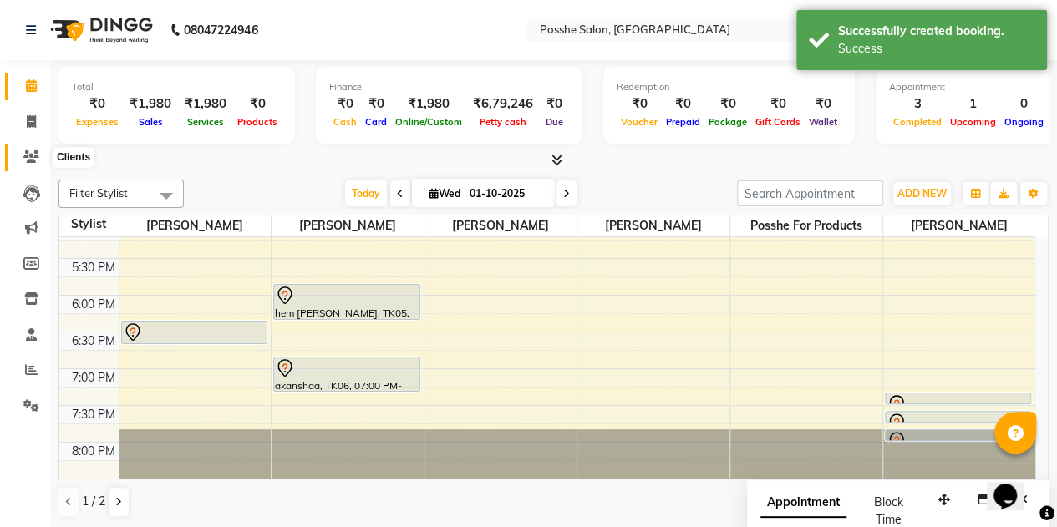
click at [35, 155] on icon at bounding box center [31, 156] width 16 height 13
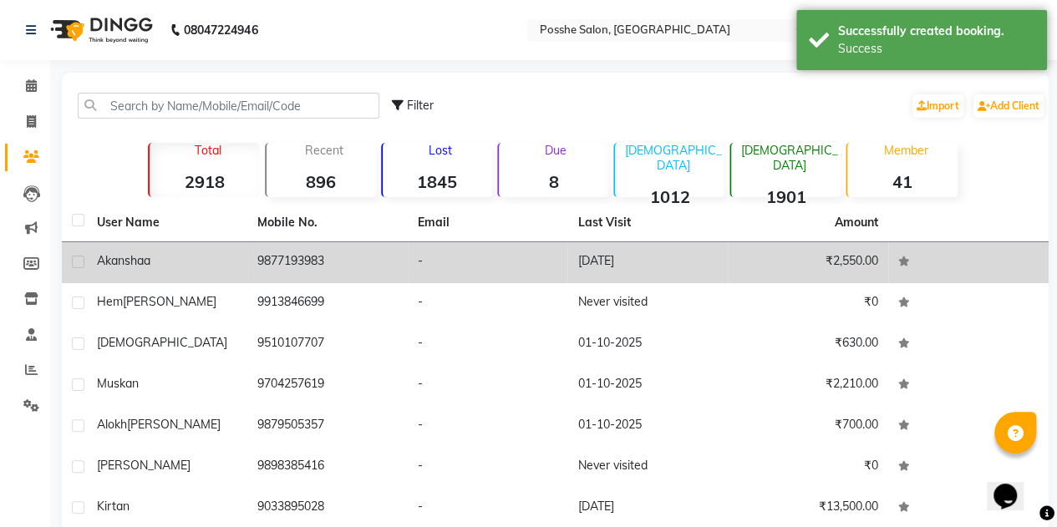
click at [346, 242] on td "9877193983" at bounding box center [327, 262] width 160 height 41
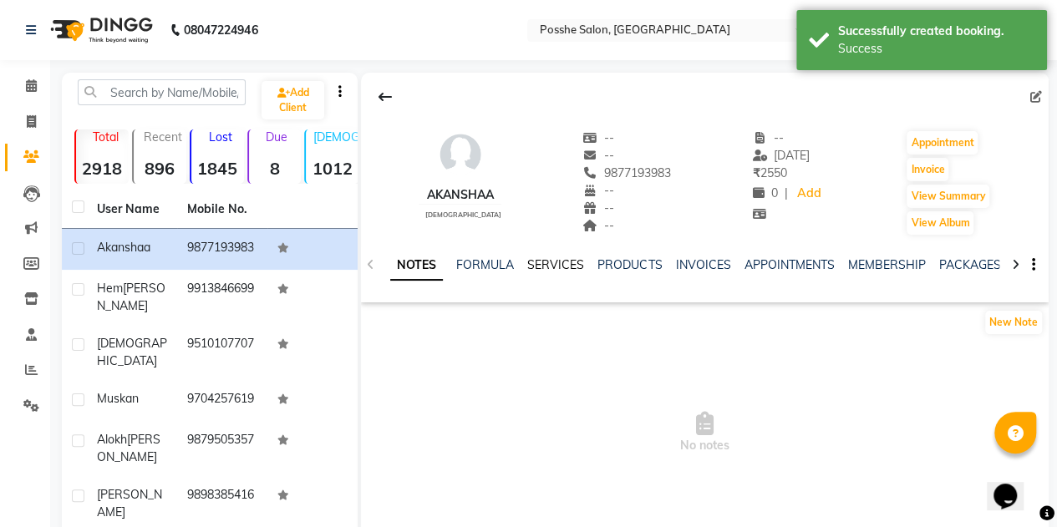
click at [573, 266] on link "SERVICES" at bounding box center [555, 264] width 57 height 15
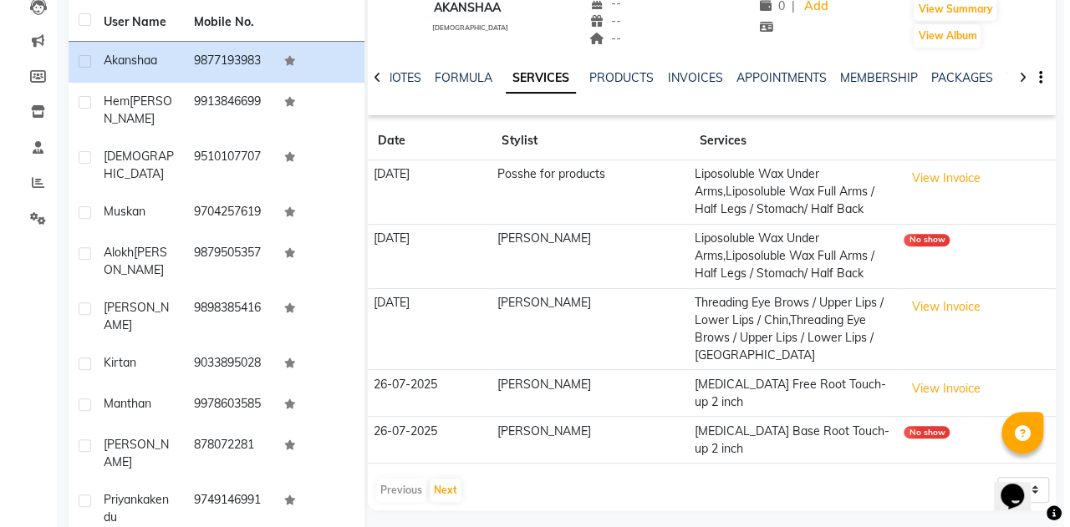
scroll to position [197, 0]
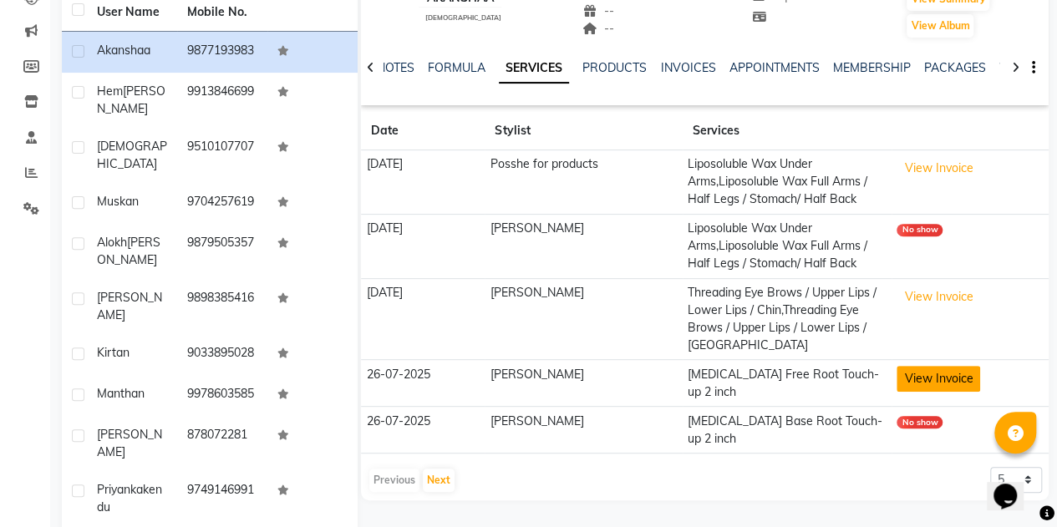
click at [919, 377] on button "View Invoice" at bounding box center [939, 379] width 84 height 26
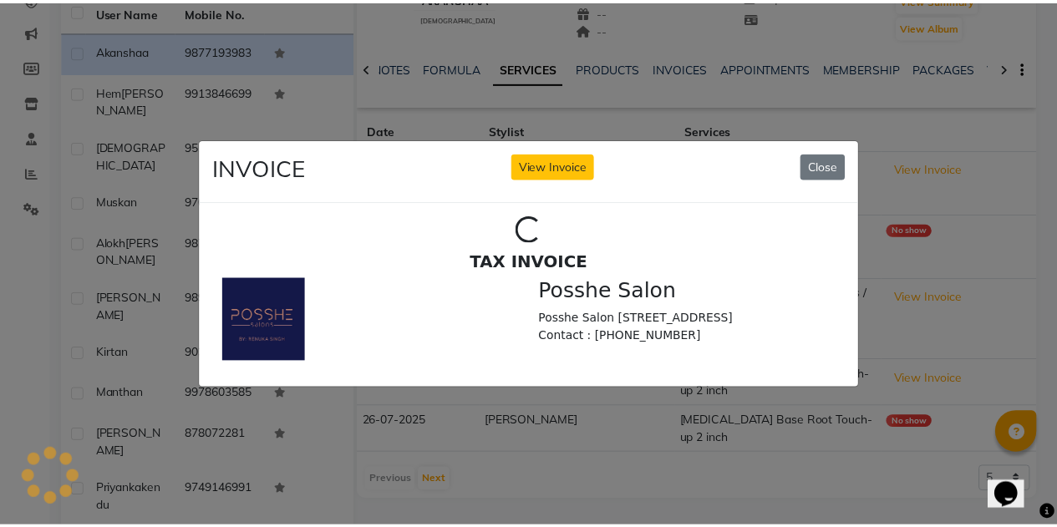
scroll to position [0, 0]
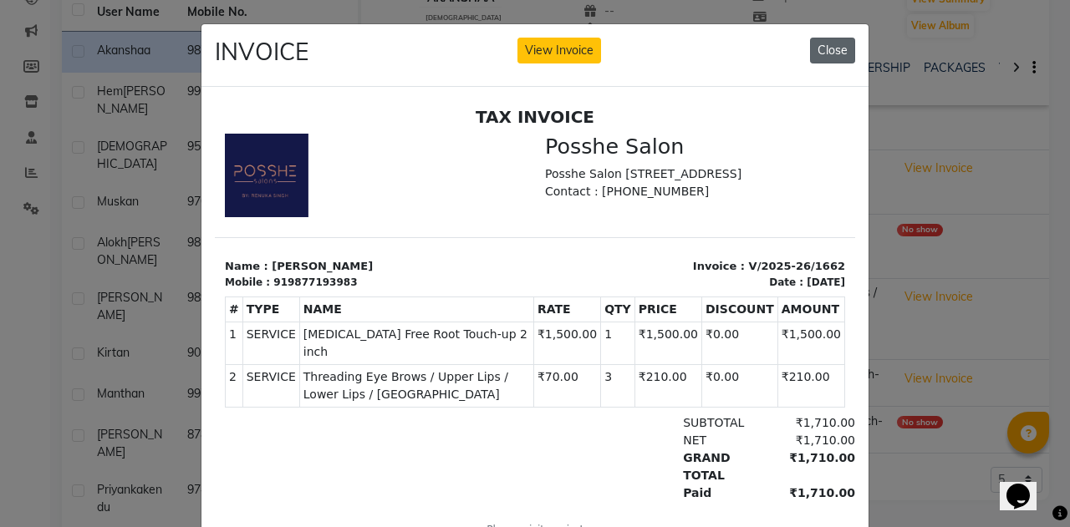
click at [829, 43] on button "Close" at bounding box center [832, 51] width 45 height 26
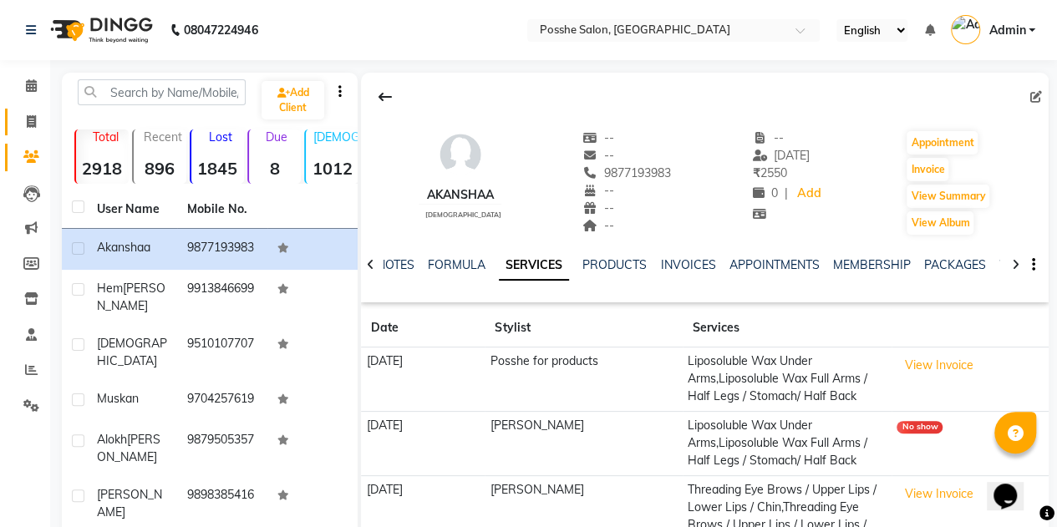
click at [28, 135] on link "Invoice" at bounding box center [25, 123] width 40 height 28
select select "service"
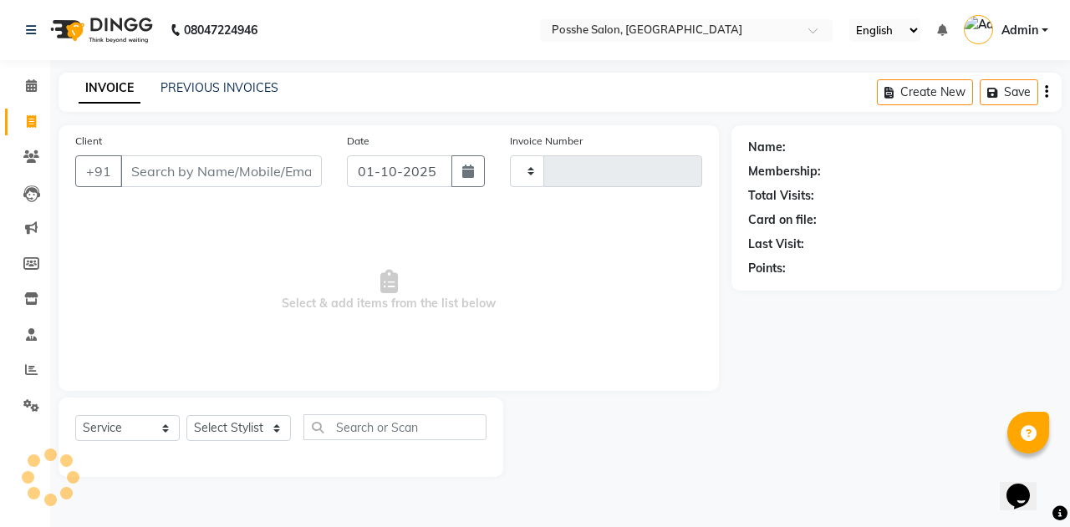
type input "2686"
select select "6052"
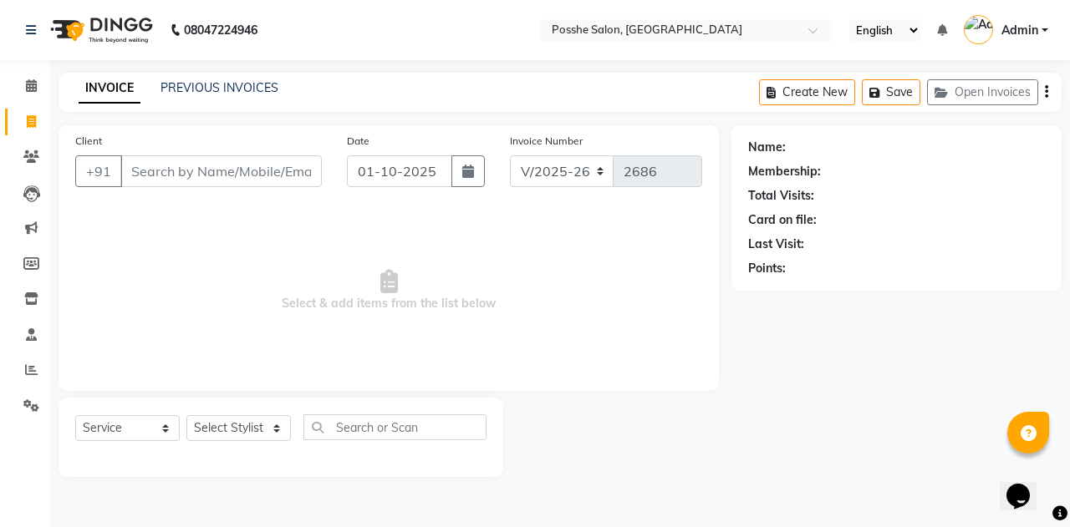
click at [436, 94] on div "INVOICE PREVIOUS INVOICES Create New Save Open Invoices" at bounding box center [559, 92] width 1003 height 39
click at [28, 88] on icon at bounding box center [31, 85] width 11 height 13
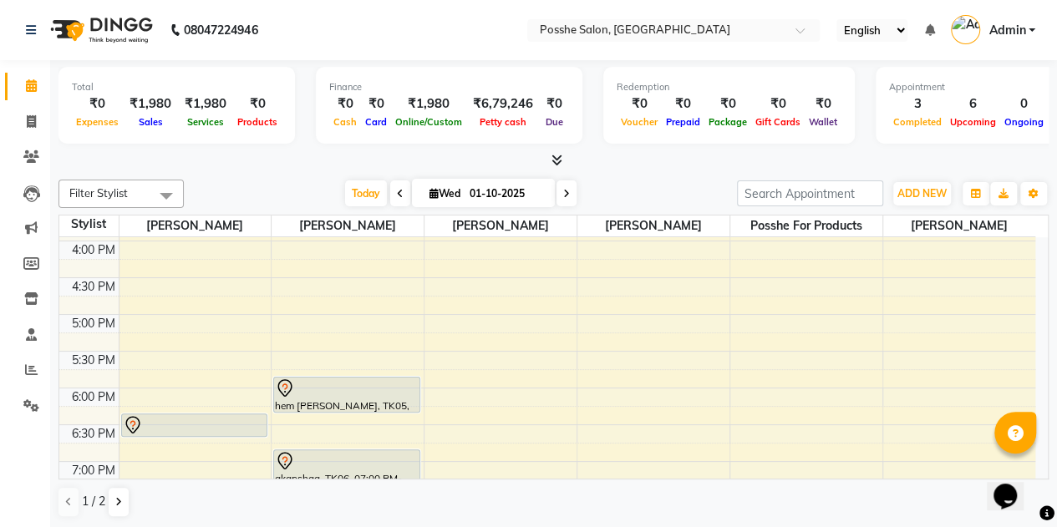
scroll to position [698, 0]
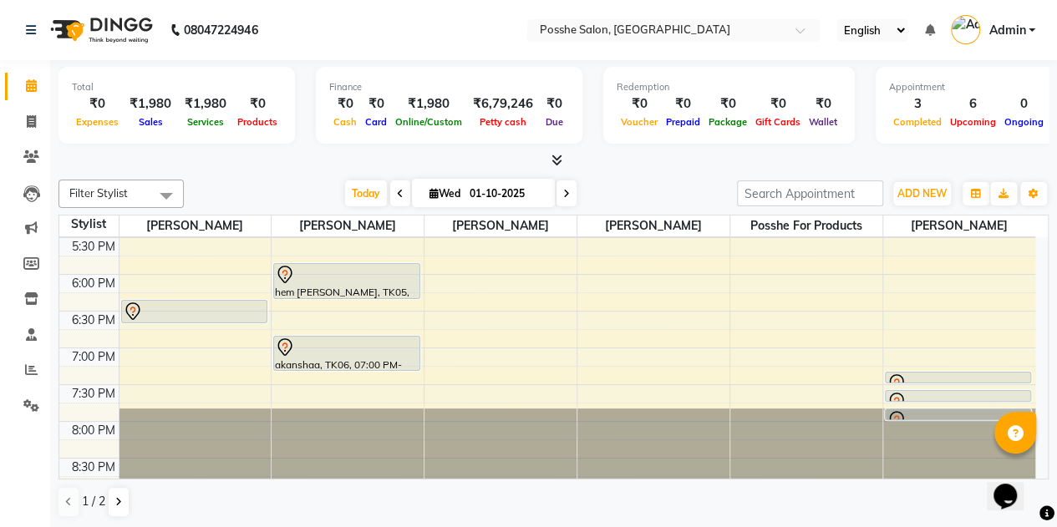
click at [209, 308] on div at bounding box center [194, 312] width 143 height 20
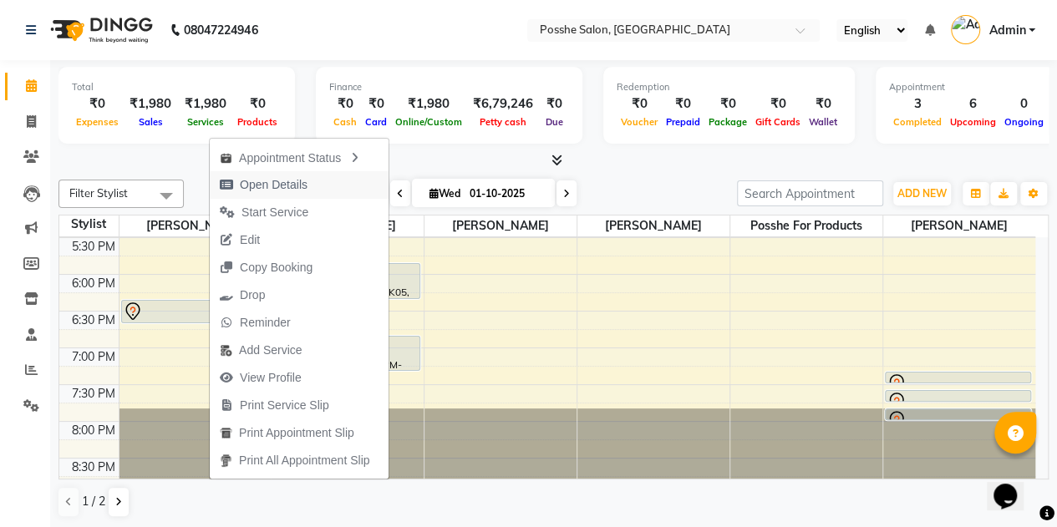
click at [320, 186] on button "Open Details" at bounding box center [299, 185] width 179 height 28
select select "7"
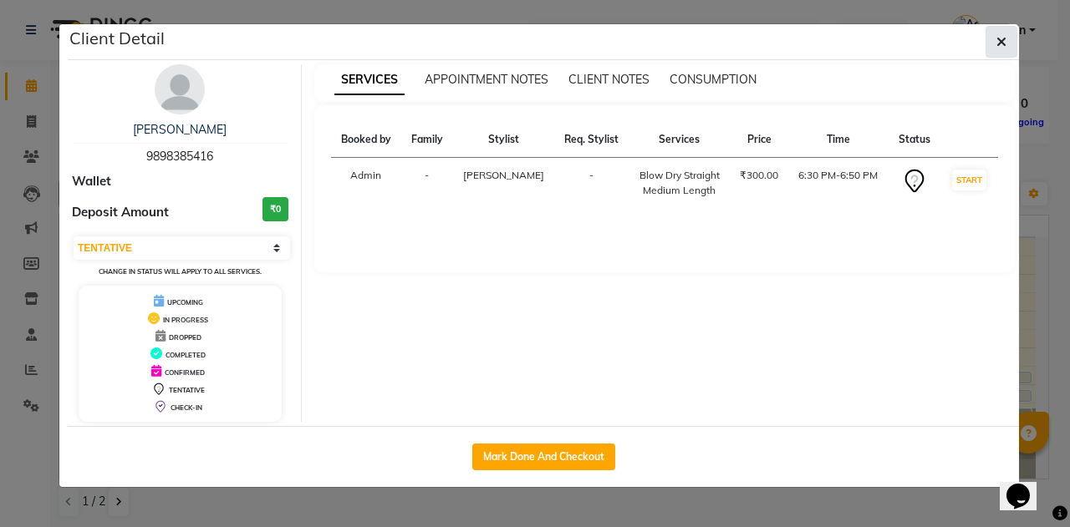
click at [1005, 46] on icon "button" at bounding box center [1001, 41] width 10 height 13
